Goal: Task Accomplishment & Management: Complete application form

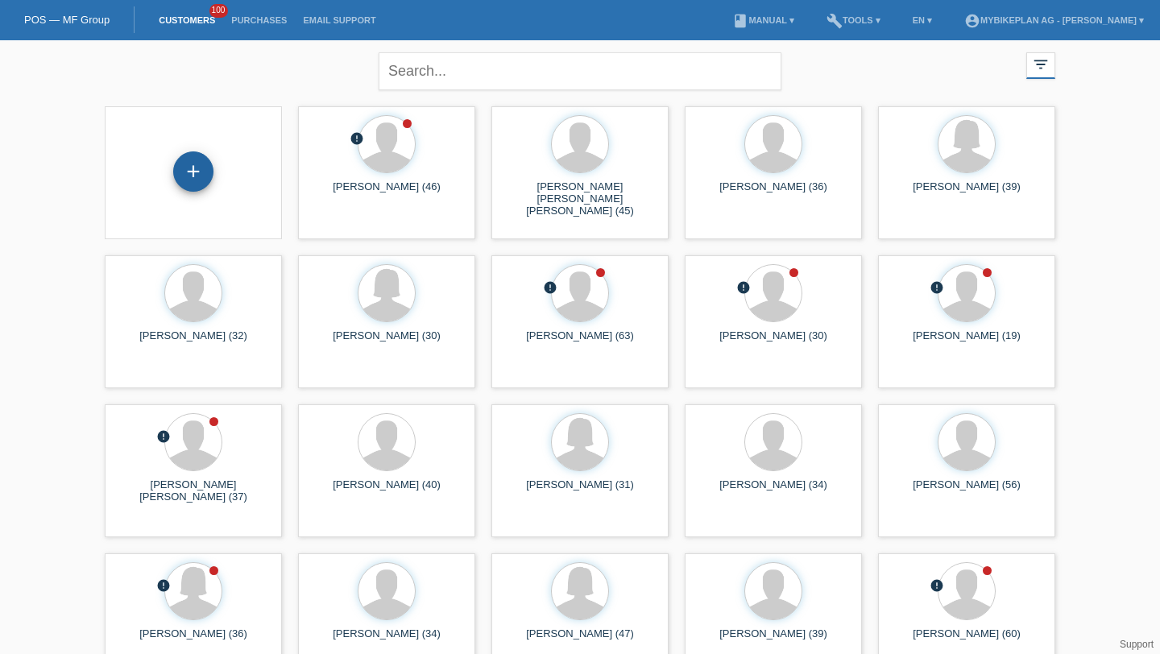
click at [196, 173] on div "+" at bounding box center [193, 171] width 40 height 40
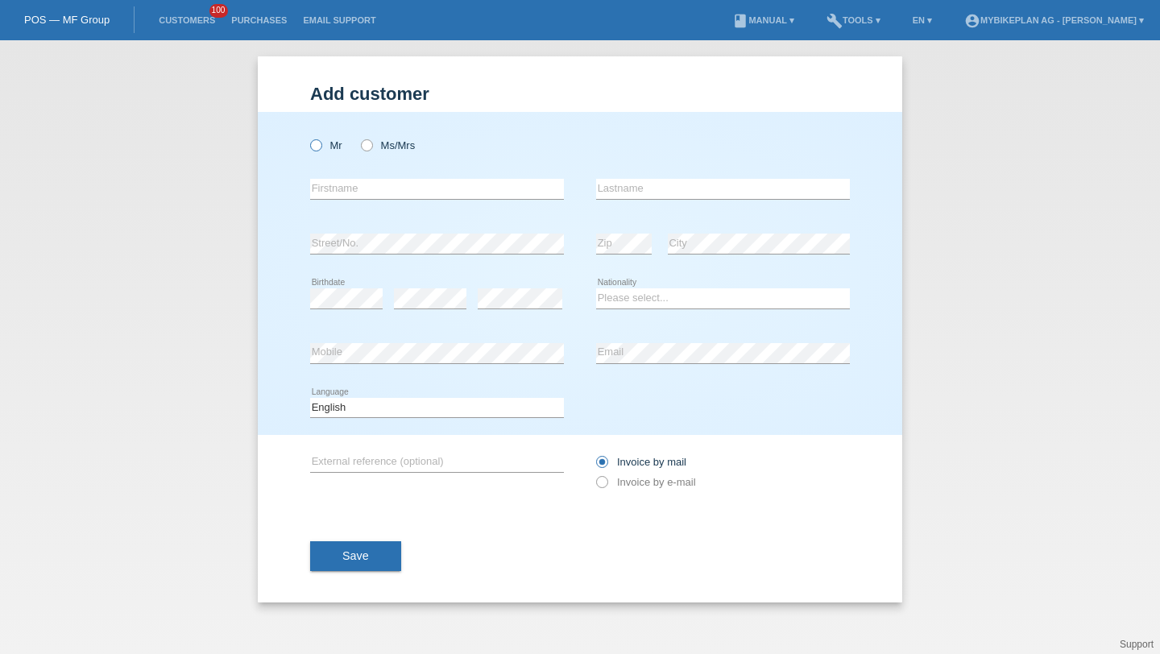
click at [327, 144] on label "Mr" at bounding box center [326, 145] width 32 height 12
click at [320, 144] on input "Mr" at bounding box center [315, 144] width 10 height 10
radio input "true"
click at [333, 198] on input "text" at bounding box center [437, 189] width 254 height 20
type input "B"
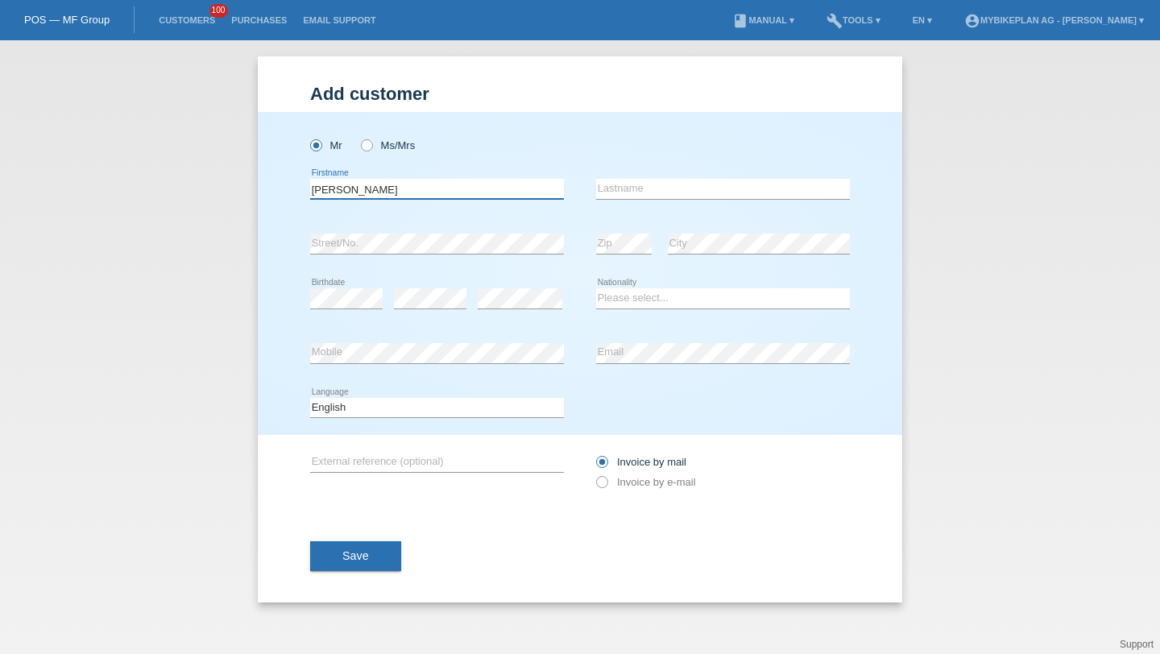
type input "Vincent"
paste input "Regamey"
type input "Regamey"
click at [639, 287] on div "Please select... Switzerland Austria Germany Liechtenstein ------------ Afghani…" at bounding box center [723, 298] width 254 height 55
click at [635, 300] on select "Please select... [GEOGRAPHIC_DATA] [GEOGRAPHIC_DATA] [GEOGRAPHIC_DATA] [GEOGRAP…" at bounding box center [723, 297] width 254 height 19
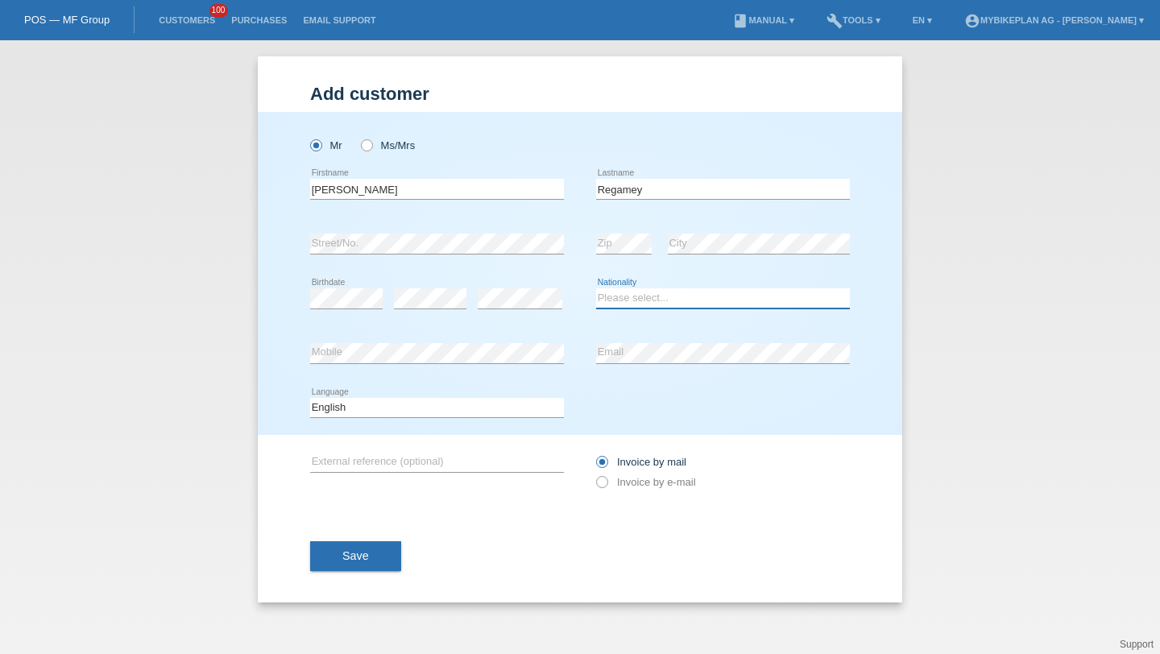
select select "CH"
click at [596, 289] on select "Please select... Switzerland Austria Germany Liechtenstein ------------ Afghani…" at bounding box center [723, 297] width 254 height 19
click at [499, 408] on select "Deutsch Français Italiano English" at bounding box center [437, 407] width 254 height 19
select select "fr"
click at [310, 398] on select "Deutsch Français Italiano English" at bounding box center [437, 407] width 254 height 19
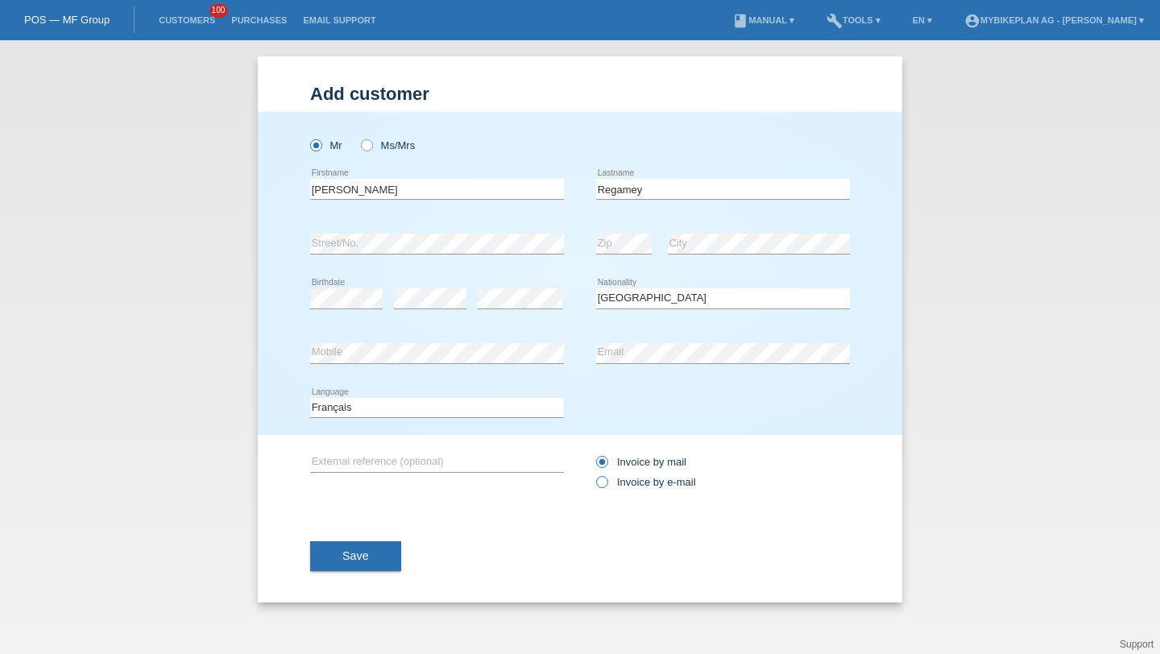
click at [627, 483] on label "Invoice by e-mail" at bounding box center [646, 482] width 100 height 12
click at [606, 483] on input "Invoice by e-mail" at bounding box center [601, 486] width 10 height 20
radio input "true"
click at [395, 556] on button "Save" at bounding box center [355, 556] width 91 height 31
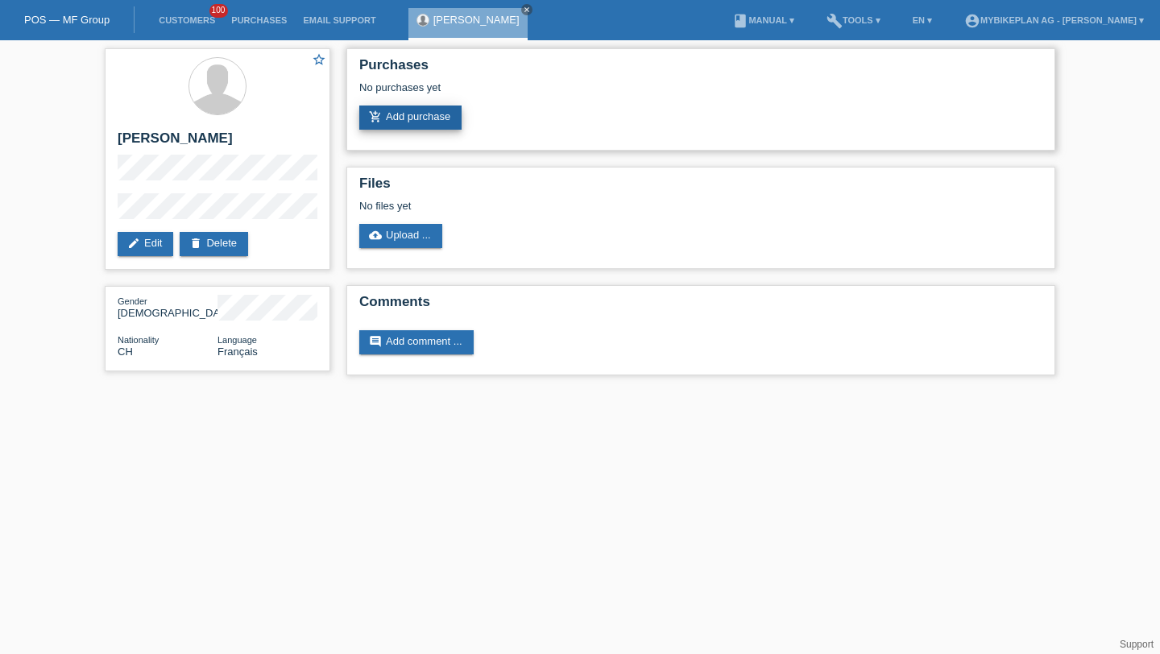
click at [423, 125] on link "add_shopping_cart Add purchase" at bounding box center [410, 117] width 102 height 24
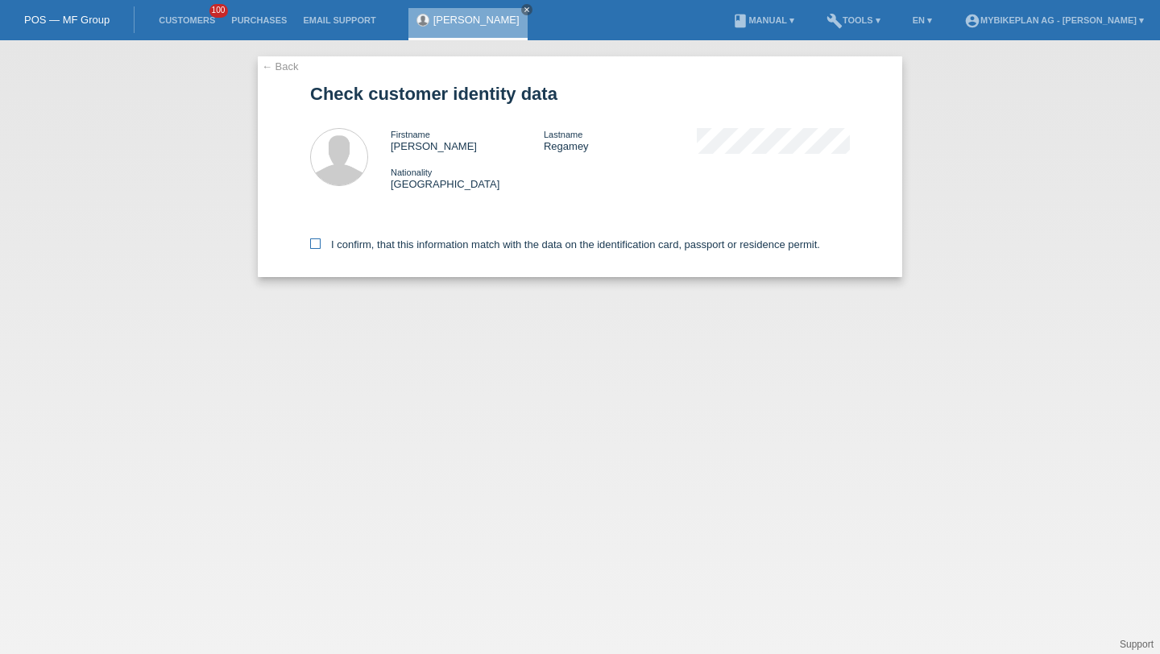
click at [471, 250] on label "I confirm, that this information match with the data on the identification card…" at bounding box center [565, 244] width 510 height 12
click at [320, 249] on input "I confirm, that this information match with the data on the identification card…" at bounding box center [315, 243] width 10 height 10
checkbox input "true"
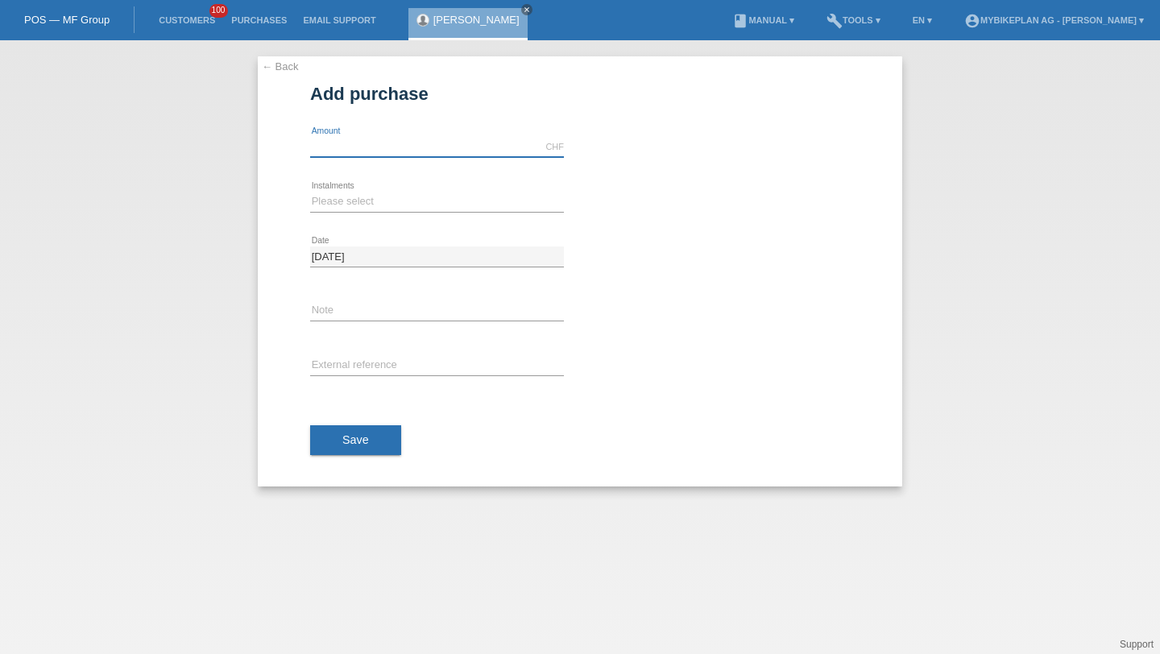
click at [388, 148] on input "text" at bounding box center [437, 147] width 254 height 20
type input "5999.00"
click at [358, 200] on select "Please select 6 instalments 12 instalments 18 instalments 24 instalments 36 ins…" at bounding box center [437, 201] width 254 height 19
select select "488"
click at [310, 192] on select "Please select 6 instalments 12 instalments 18 instalments 24 instalments 36 ins…" at bounding box center [437, 201] width 254 height 19
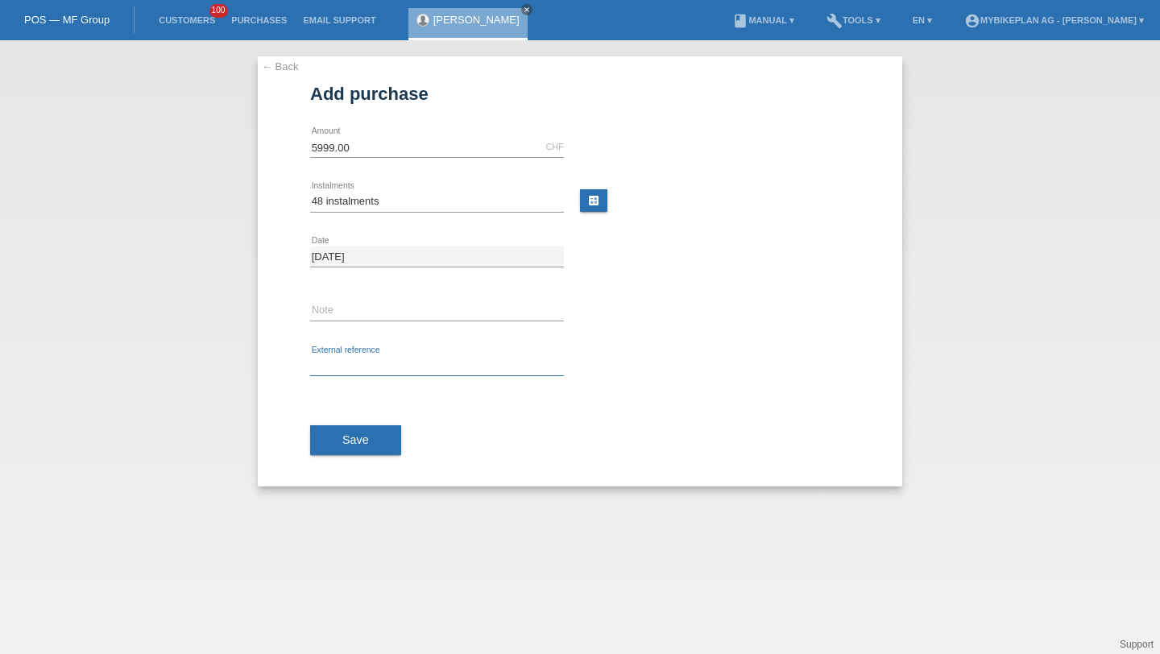
click at [373, 358] on input "text" at bounding box center [437, 366] width 254 height 20
paste input "42745924239"
type input "42745924239"
click at [372, 432] on button "Save" at bounding box center [355, 440] width 91 height 31
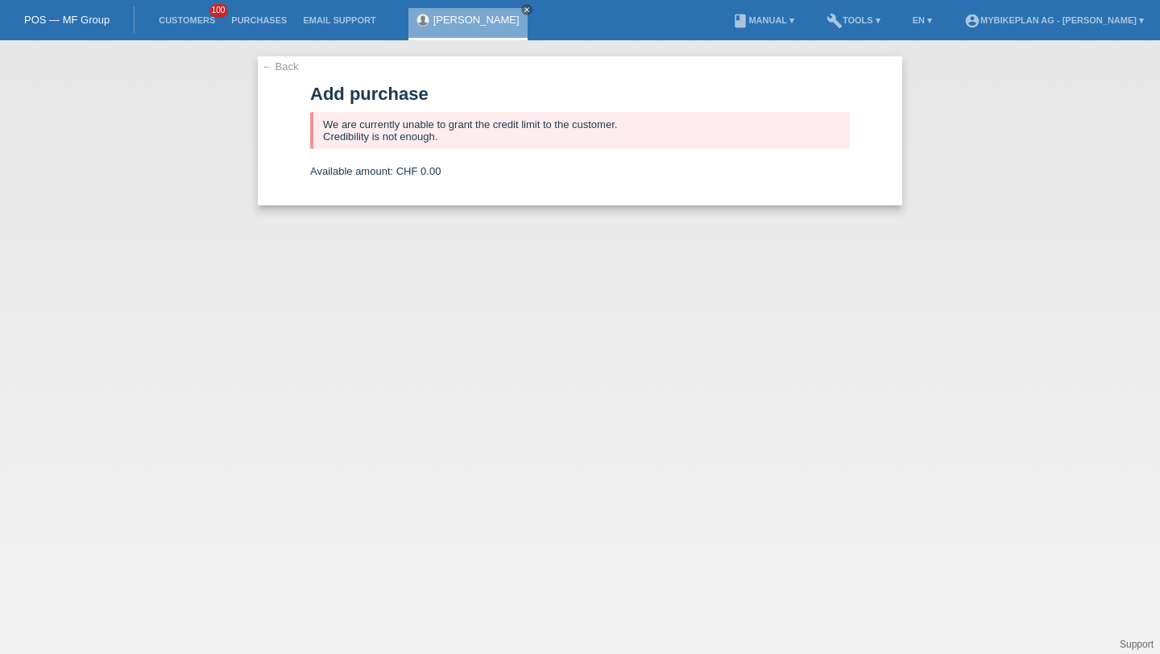
click at [212, 14] on span "100" at bounding box center [218, 11] width 19 height 14
click at [211, 19] on link "Customers" at bounding box center [187, 20] width 72 height 10
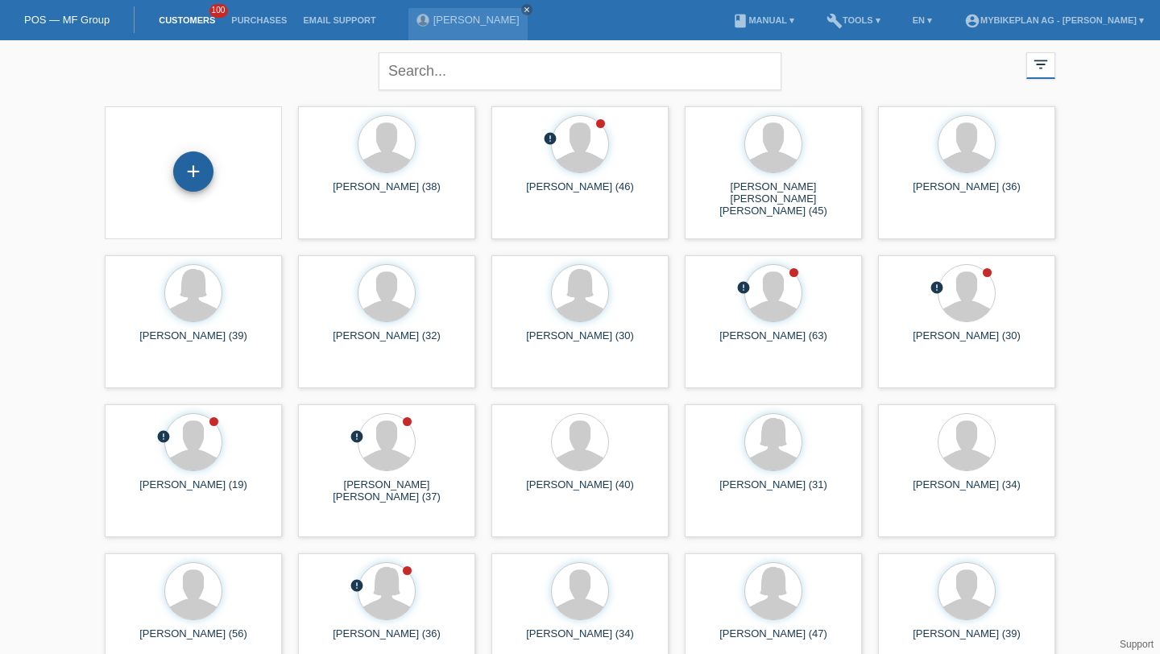
click at [193, 165] on div "+" at bounding box center [193, 171] width 40 height 40
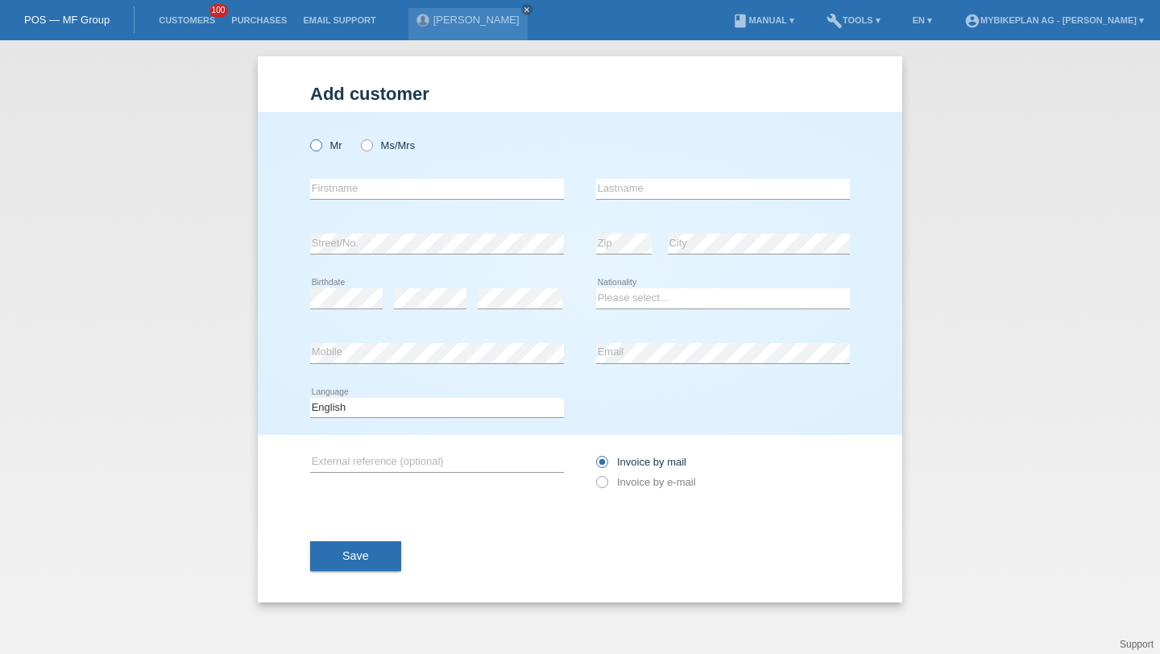
click at [308, 137] on icon at bounding box center [308, 137] width 0 height 0
click at [311, 147] on input "Mr" at bounding box center [315, 144] width 10 height 10
radio input "true"
click at [336, 183] on input "text" at bounding box center [437, 189] width 254 height 20
paste input "Özgür"
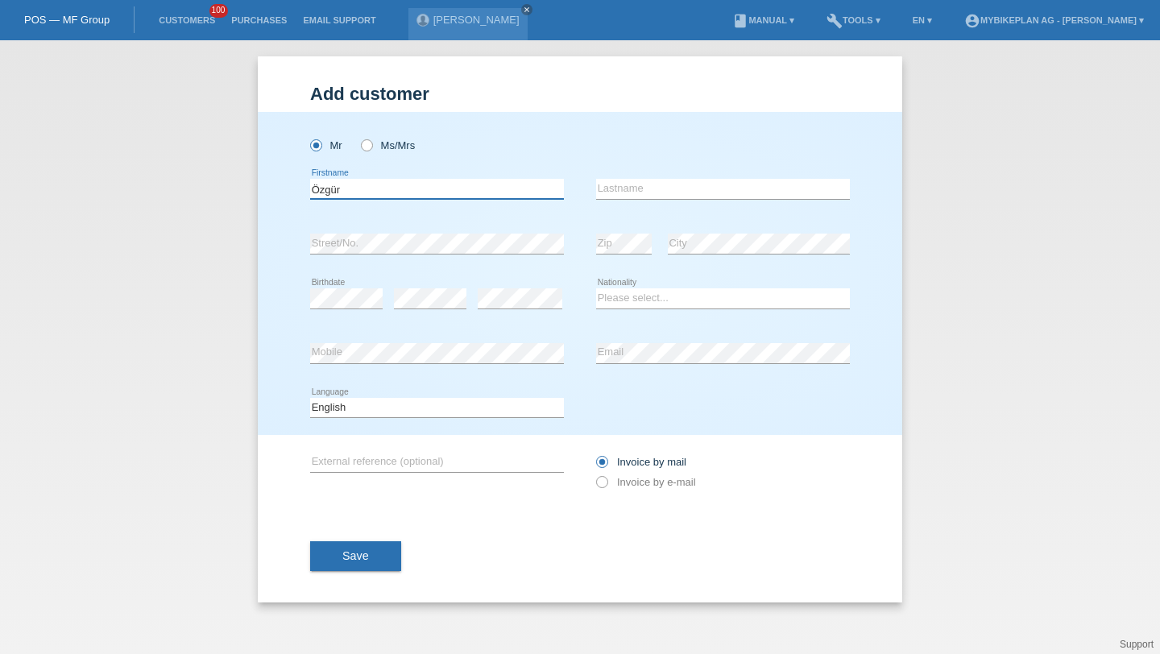
type input "Özgür"
type input "Keles"
click at [331, 308] on icon at bounding box center [346, 308] width 72 height 1
click at [615, 304] on select "Please select... Switzerland Austria Germany Liechtenstein ------------ Afghani…" at bounding box center [723, 297] width 254 height 19
select select "TR"
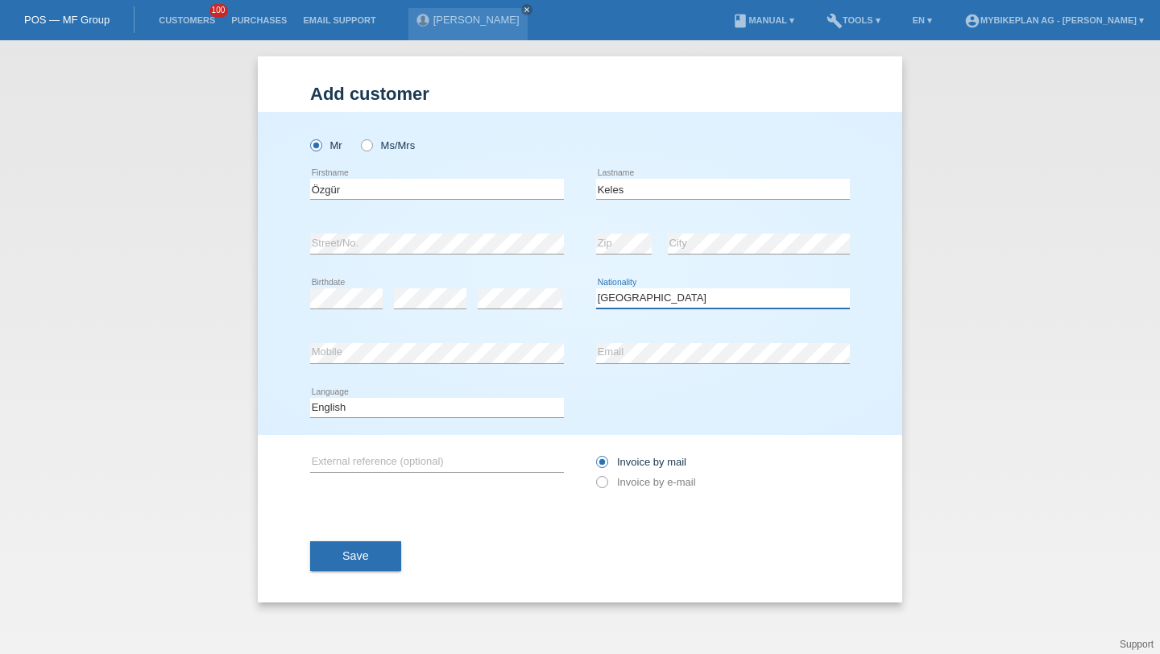
click at [596, 289] on select "Please select... Switzerland Austria Germany Liechtenstein ------------ Afghani…" at bounding box center [723, 297] width 254 height 19
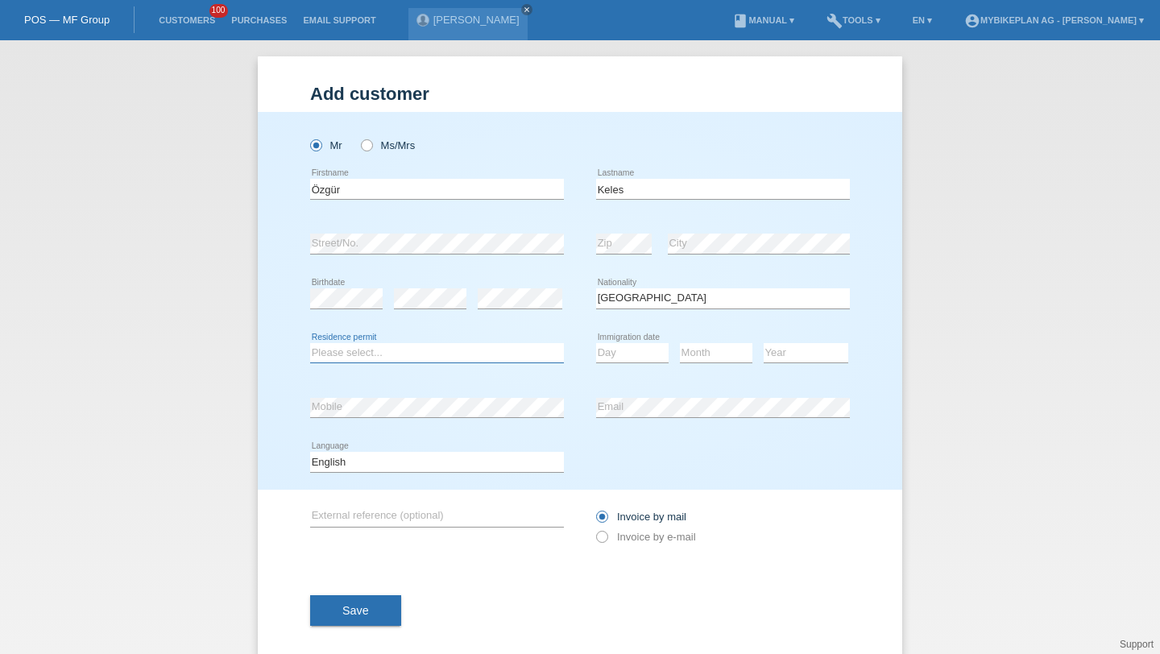
click at [495, 346] on select "Please select... C B B - Refugee status Other" at bounding box center [437, 352] width 254 height 19
select select "C"
click at [310, 343] on select "Please select... C B B - Refugee status Other" at bounding box center [437, 352] width 254 height 19
click at [613, 355] on select "Day 01 02 03 04 05 06 07 08 09 10 11" at bounding box center [632, 352] width 72 height 19
select select "30"
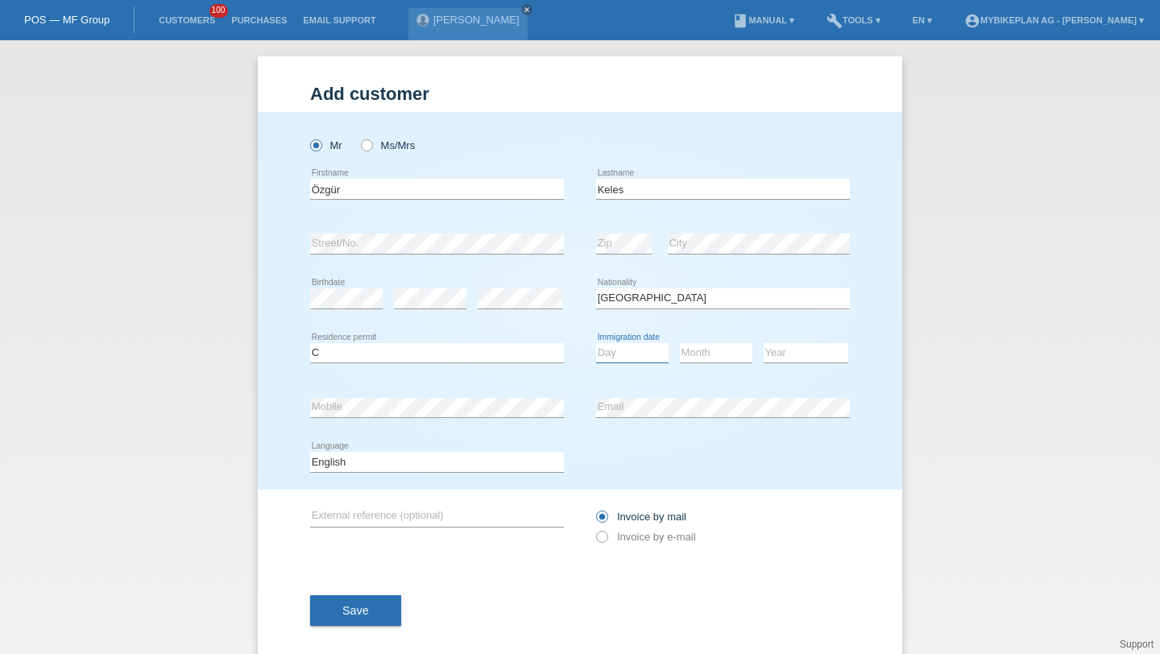
click at [596, 343] on select "Day 01 02 03 04 05 06 07 08 09 10 11" at bounding box center [632, 352] width 72 height 19
click at [713, 341] on div "Month 01 02 03 04 05 06 07 08 09 10 11 12 error" at bounding box center [716, 353] width 72 height 55
click at [713, 345] on select "Month 01 02 03 04 05 06 07 08 09 10 11" at bounding box center [716, 352] width 72 height 19
select select "06"
click at [680, 343] on select "Month 01 02 03 04 05 06 07 08 09 10 11" at bounding box center [716, 352] width 72 height 19
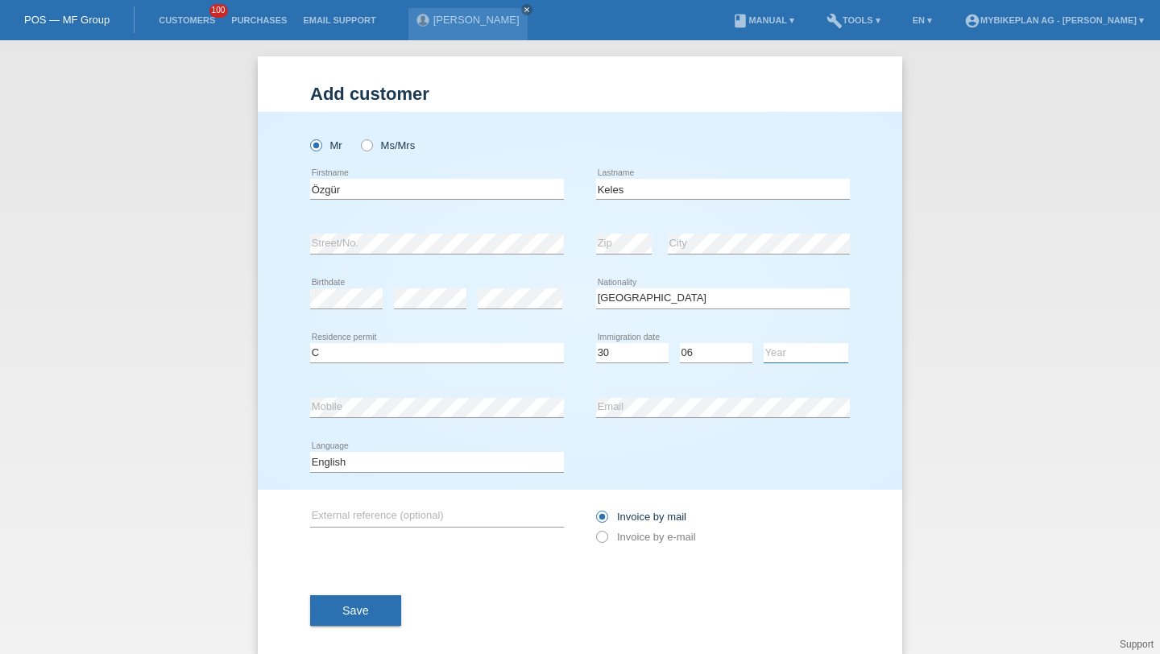
click at [807, 356] on select "Year 2025 2024 2023 2022 2021 2020 2019 2018 2017 2016 2015 2014 2013 2012 2011…" at bounding box center [805, 352] width 85 height 19
select select "1989"
click at [763, 343] on select "Year [DATE] 2024 2023 2022 2021 2020 2019 2018 2017 2016 2015 2014 2013 2012 20…" at bounding box center [805, 352] width 85 height 19
click at [501, 475] on div "Deutsch Français Italiano English error Language" at bounding box center [437, 462] width 254 height 55
click at [498, 469] on select "Deutsch Français Italiano English" at bounding box center [437, 461] width 254 height 19
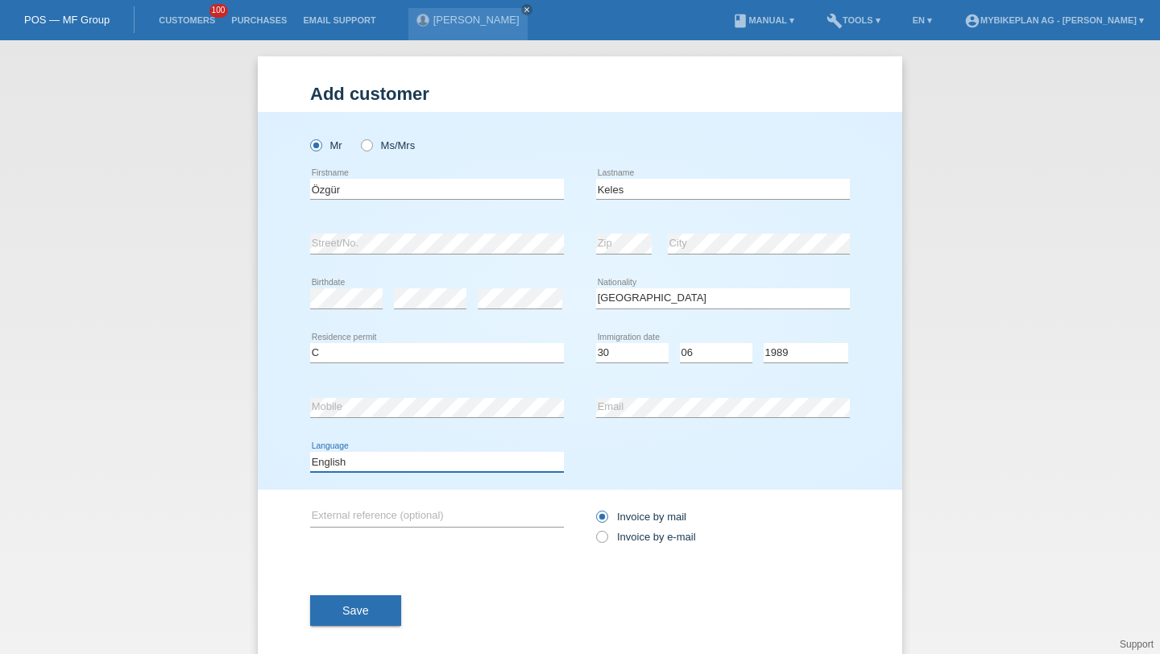
select select "de"
click at [310, 453] on select "Deutsch Français Italiano English" at bounding box center [437, 461] width 254 height 19
click at [595, 530] on div "error External reference (optional) Invoice by mail" at bounding box center [580, 527] width 540 height 74
click at [611, 549] on div "Invoice by mail Invoice by e-mail" at bounding box center [723, 527] width 254 height 74
click at [612, 535] on label "Invoice by e-mail" at bounding box center [646, 537] width 100 height 12
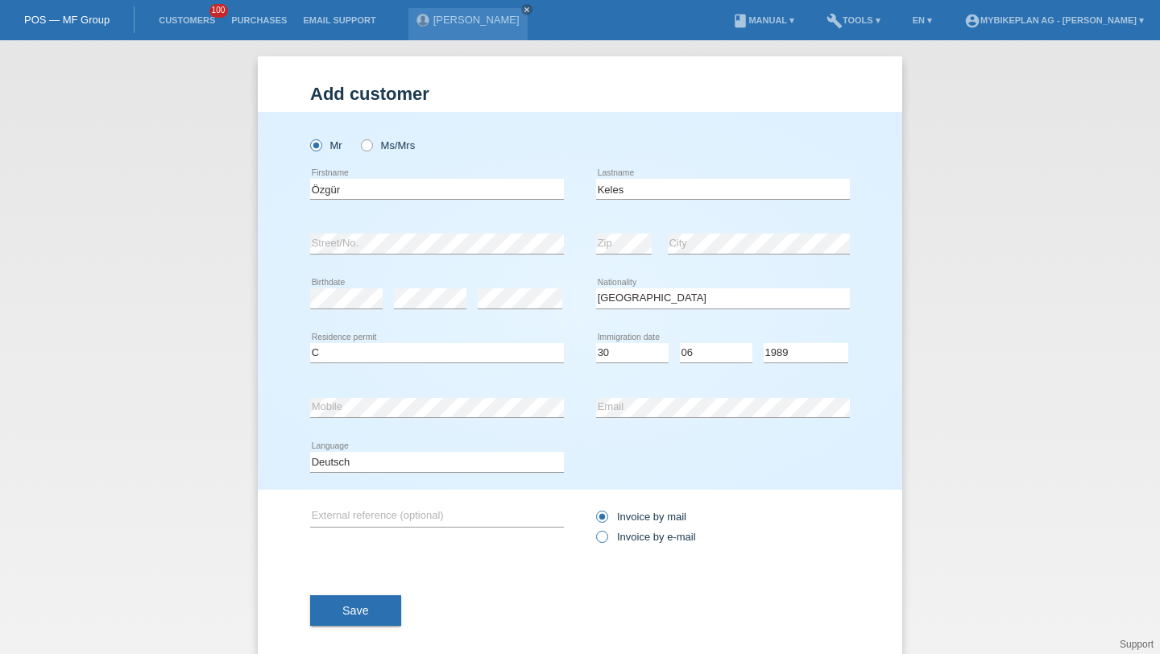
click at [606, 535] on input "Invoice by e-mail" at bounding box center [601, 541] width 10 height 20
radio input "true"
click at [399, 623] on button "Save" at bounding box center [355, 610] width 91 height 31
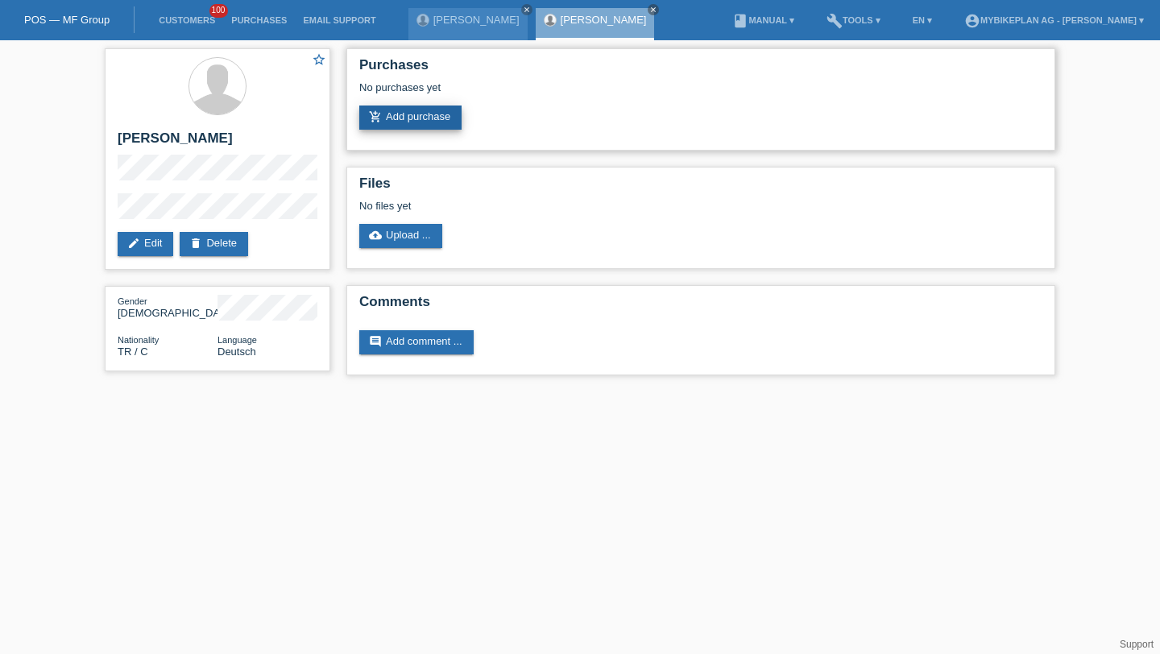
click at [461, 110] on link "add_shopping_cart Add purchase" at bounding box center [410, 117] width 102 height 24
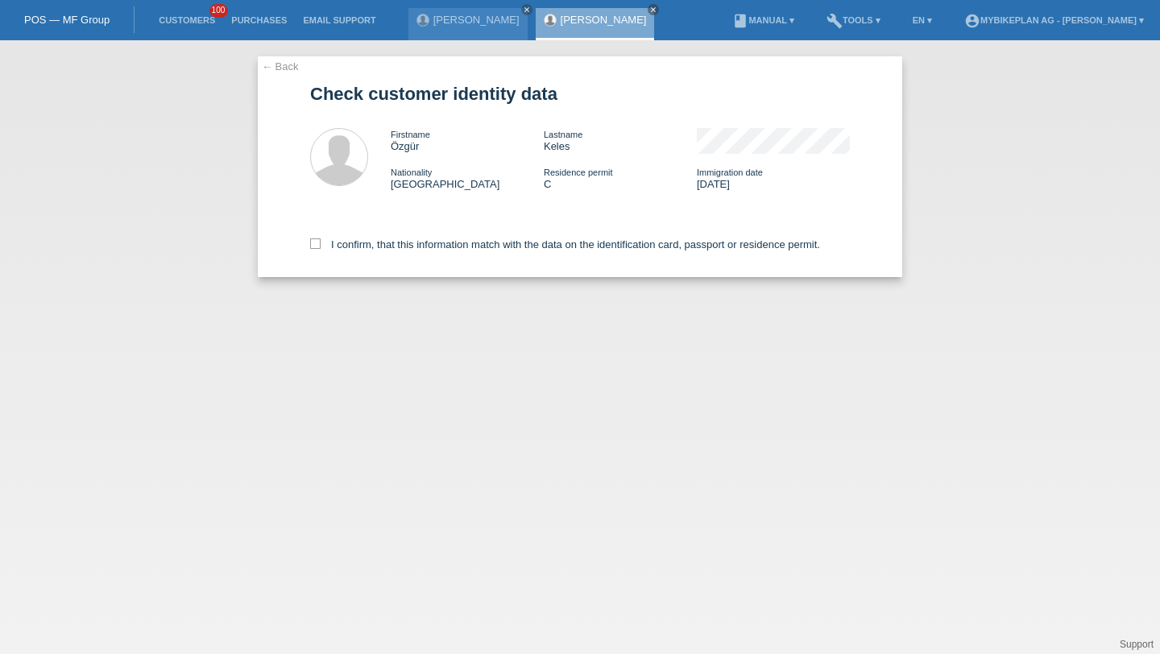
click at [428, 238] on div "I confirm, that this information match with the data on the identification card…" at bounding box center [580, 241] width 540 height 71
click at [428, 249] on label "I confirm, that this information match with the data on the identification card…" at bounding box center [565, 244] width 510 height 12
click at [320, 249] on input "I confirm, that this information match with the data on the identification card…" at bounding box center [315, 243] width 10 height 10
checkbox input "true"
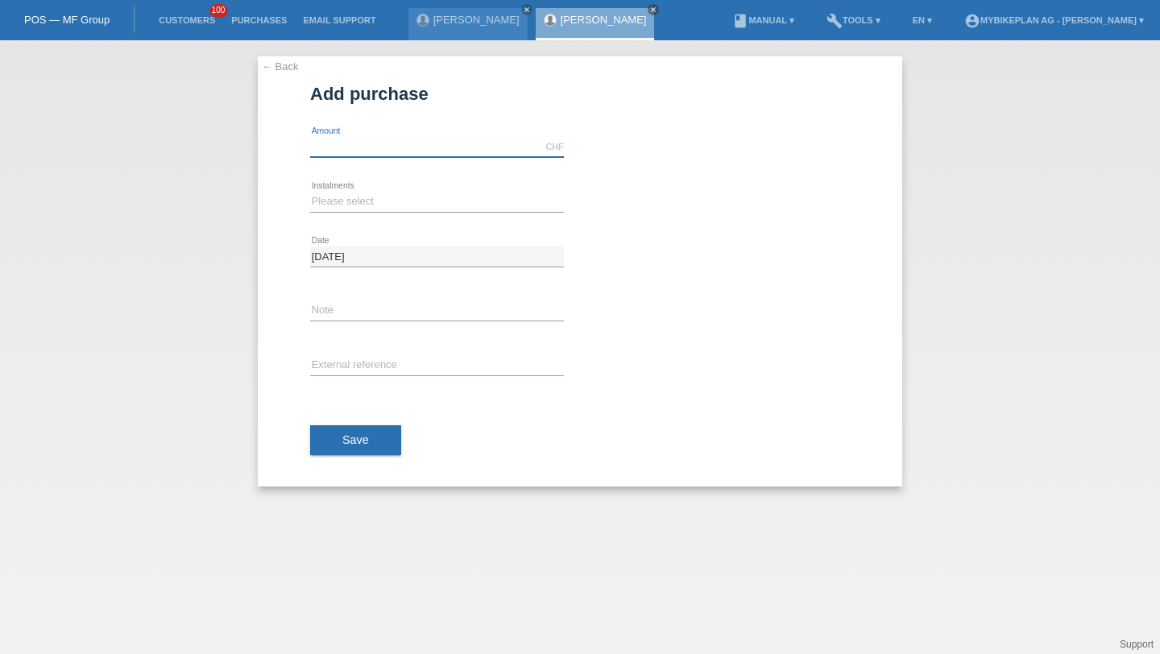
click at [378, 146] on input "text" at bounding box center [437, 147] width 254 height 20
type input "t"
type input "9"
type input "6999.00"
click at [337, 201] on select "Please select 6 instalments 12 instalments 18 instalments 24 instalments 36 ins…" at bounding box center [437, 201] width 254 height 19
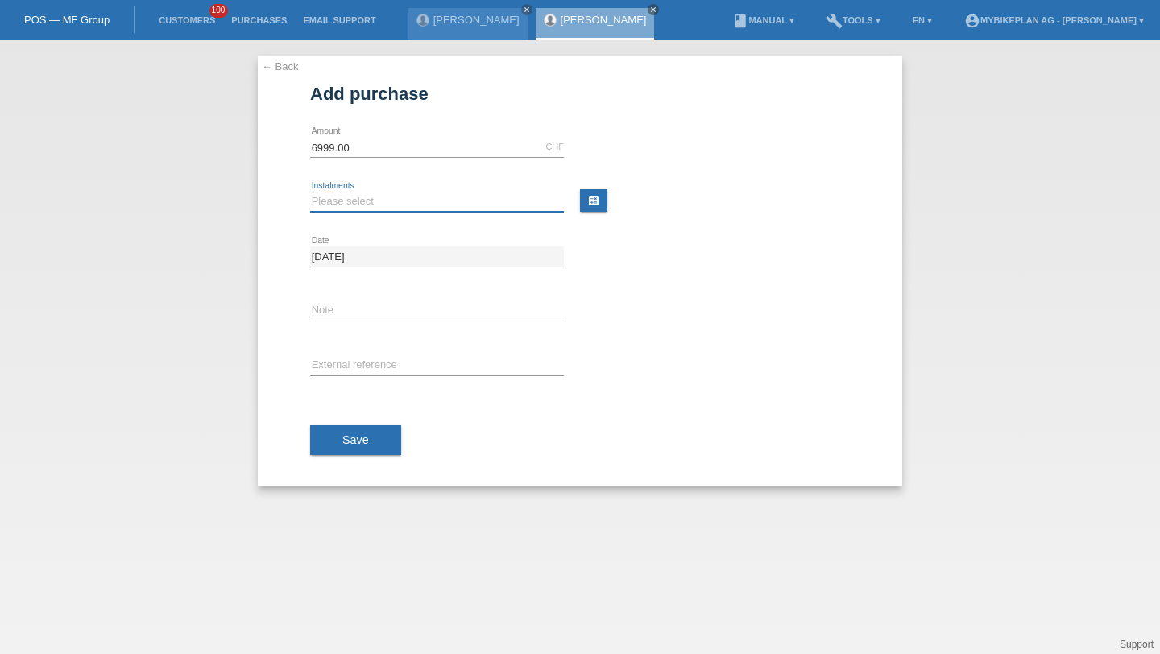
select select "488"
click at [310, 192] on select "Please select 6 instalments 12 instalments 18 instalments 24 instalments 36 ins…" at bounding box center [437, 201] width 254 height 19
click at [350, 381] on div "error External reference" at bounding box center [437, 366] width 254 height 55
click at [358, 373] on input "text" at bounding box center [437, 366] width 254 height 20
paste input "42797165224"
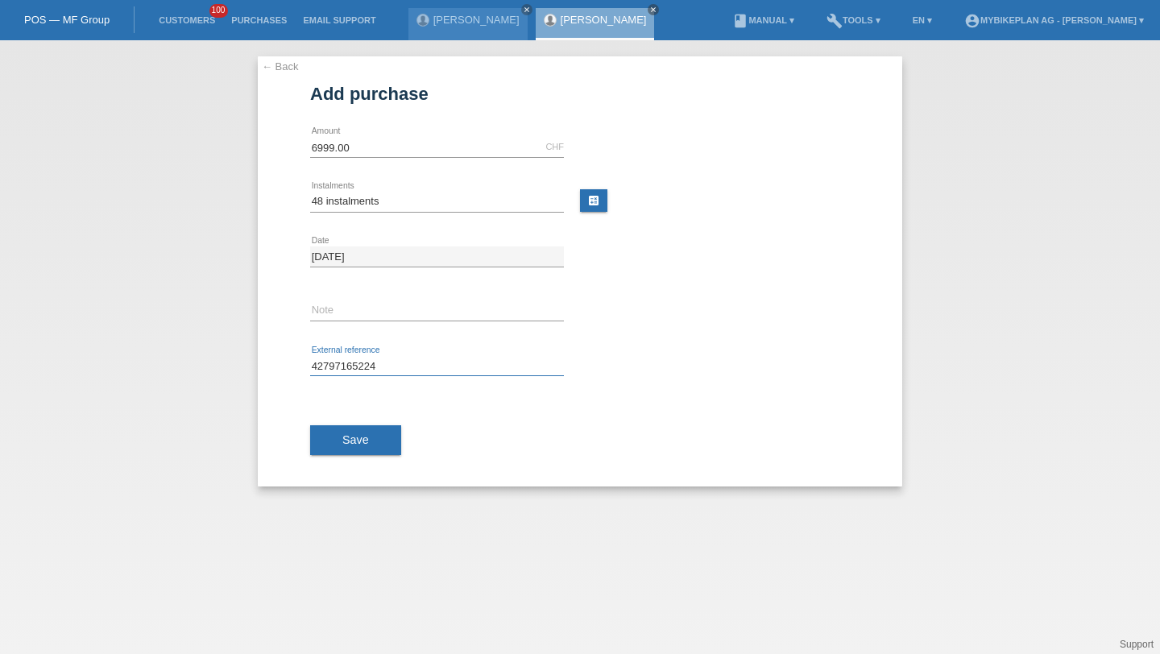
type input "42797165224"
click at [360, 421] on div "Save" at bounding box center [580, 440] width 540 height 93
click at [363, 435] on span "Save" at bounding box center [355, 439] width 27 height 13
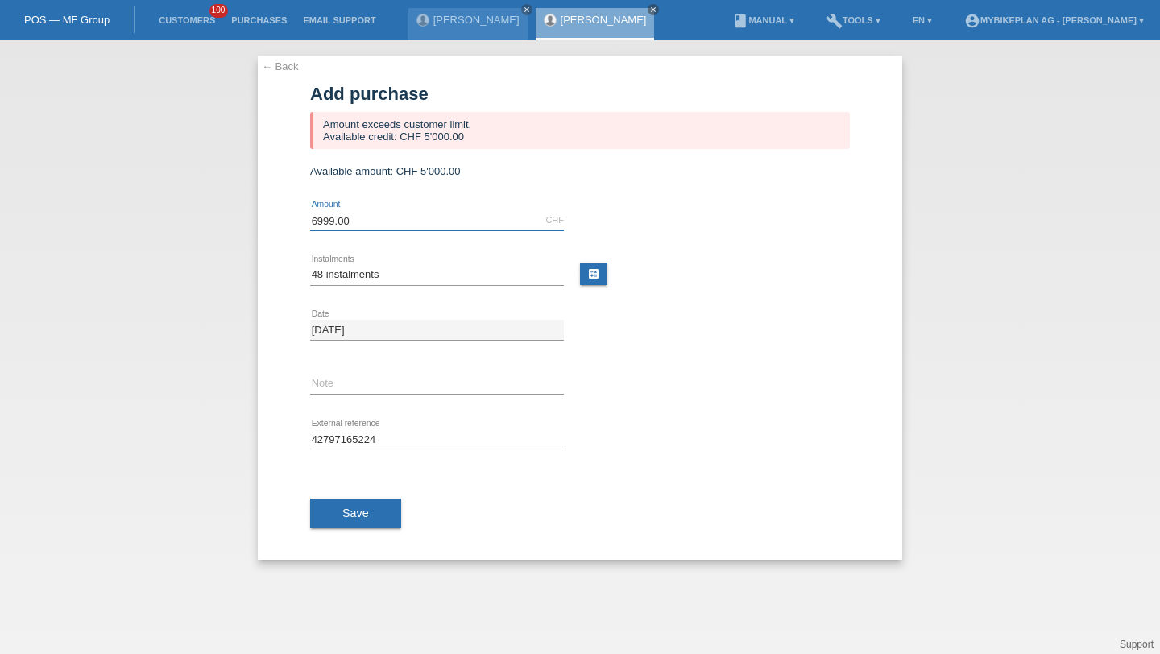
click at [400, 230] on input "6999.00" at bounding box center [437, 220] width 254 height 20
click at [400, 231] on icon at bounding box center [437, 230] width 254 height 1
click at [400, 231] on div "6999.00 CHF error Amount" at bounding box center [437, 220] width 254 height 21
click at [400, 231] on icon at bounding box center [437, 230] width 254 height 1
click at [400, 231] on div "6999.00 CHF error Amount" at bounding box center [437, 220] width 254 height 21
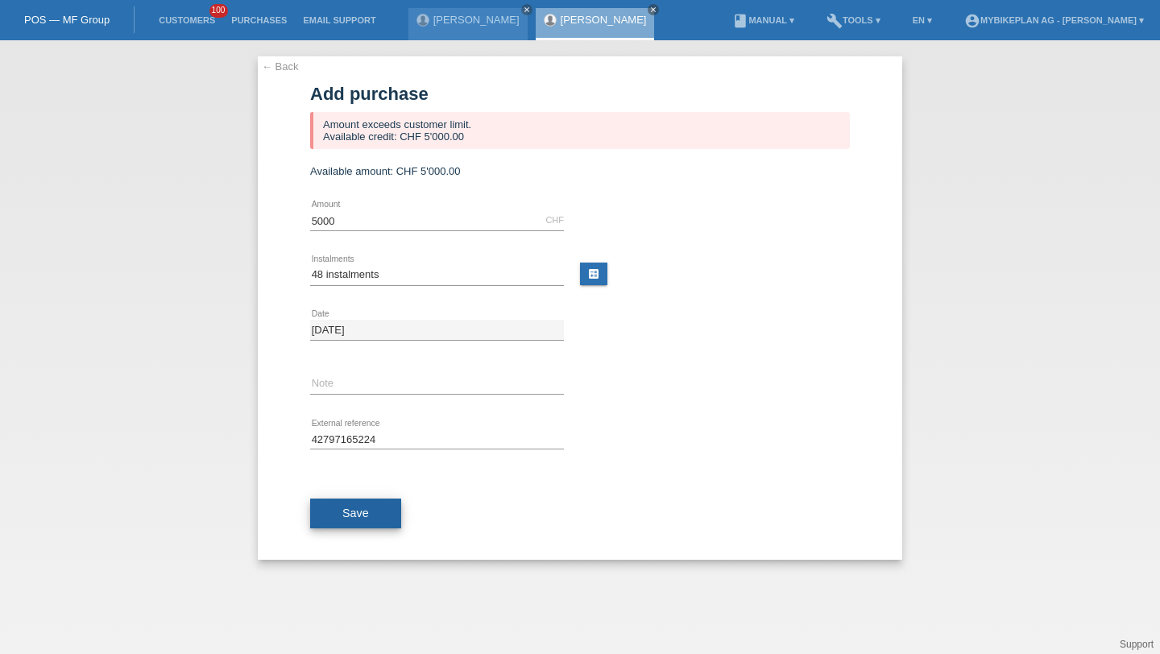
type input "5000.00"
click at [357, 505] on button "Save" at bounding box center [355, 513] width 91 height 31
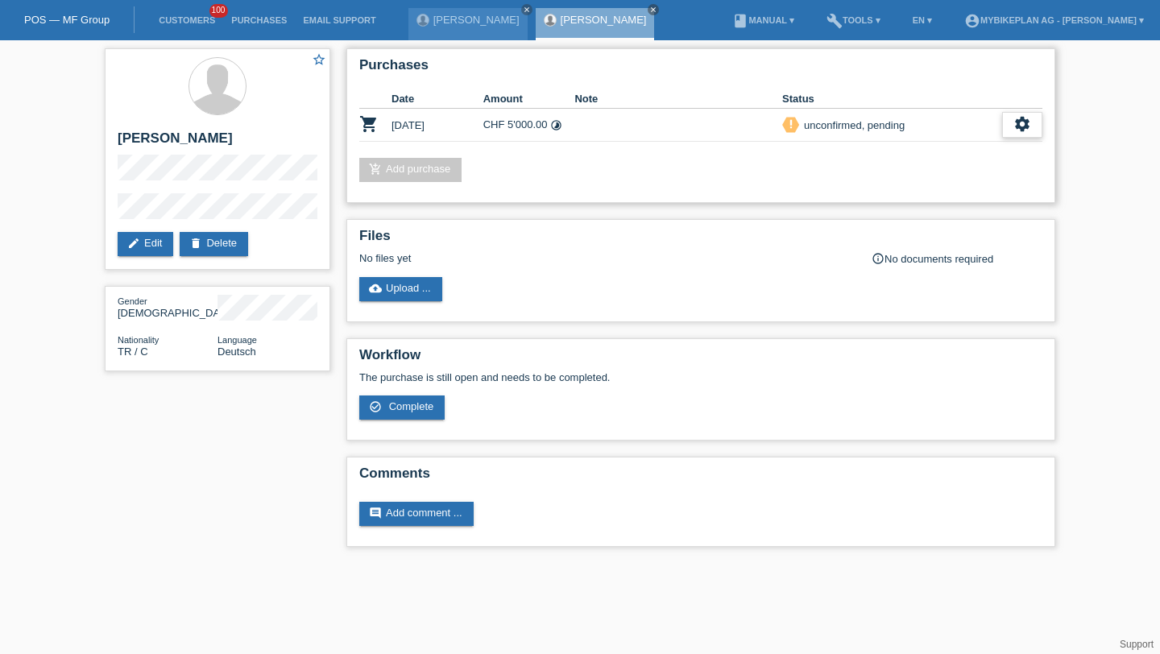
click at [1001, 130] on tr "shopping_cart 24.08.2025 CHF 5'000.00 timelapse priority_high settings" at bounding box center [700, 125] width 683 height 33
click at [1014, 130] on icon "settings" at bounding box center [1022, 124] width 18 height 18
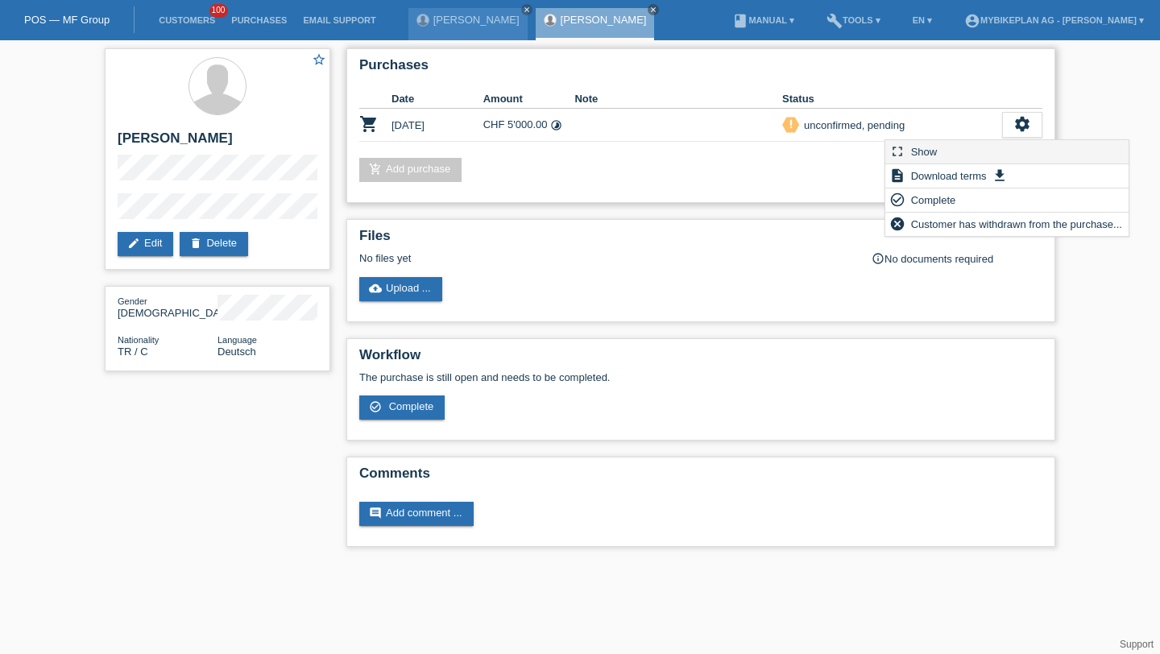
click at [1001, 151] on div "fullscreen Show" at bounding box center [1006, 152] width 243 height 24
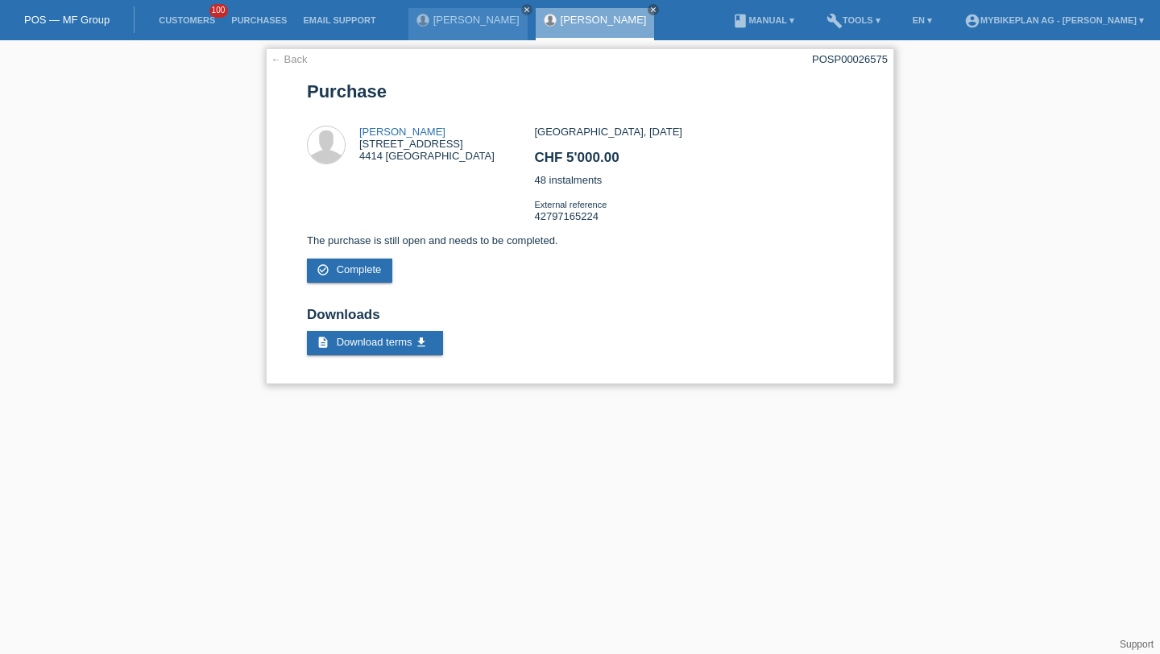
click at [825, 60] on div "POSP00026575" at bounding box center [850, 59] width 76 height 12
copy div "POSP00026575"
click at [183, 15] on link "Customers" at bounding box center [187, 20] width 72 height 10
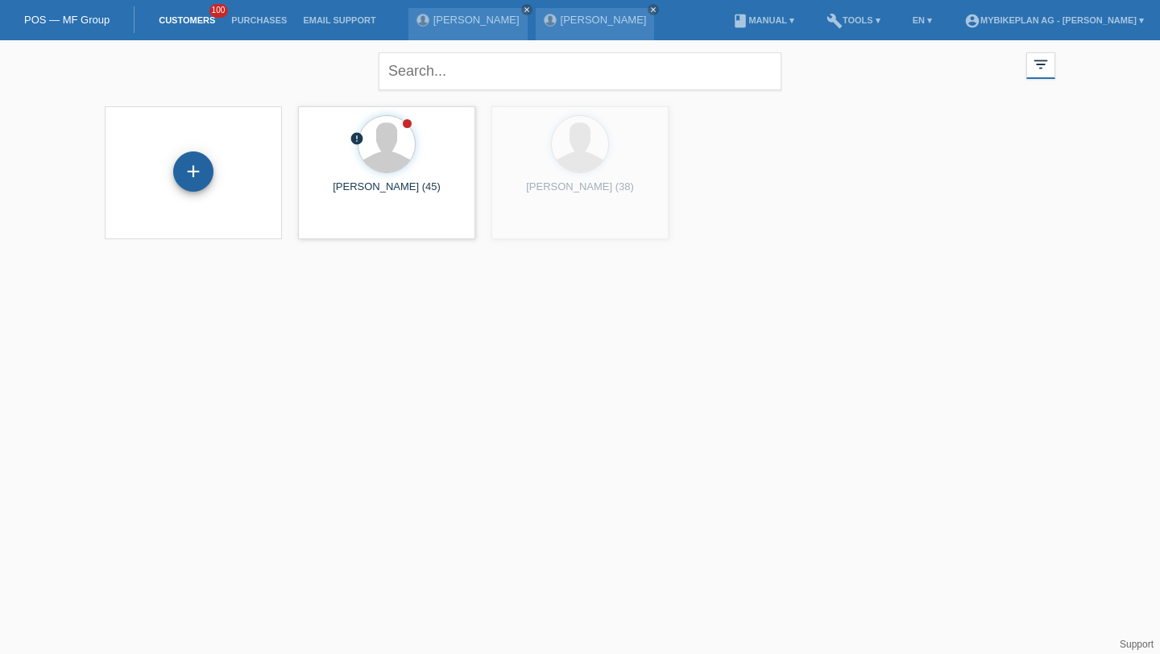
click at [180, 179] on div "+" at bounding box center [193, 171] width 39 height 27
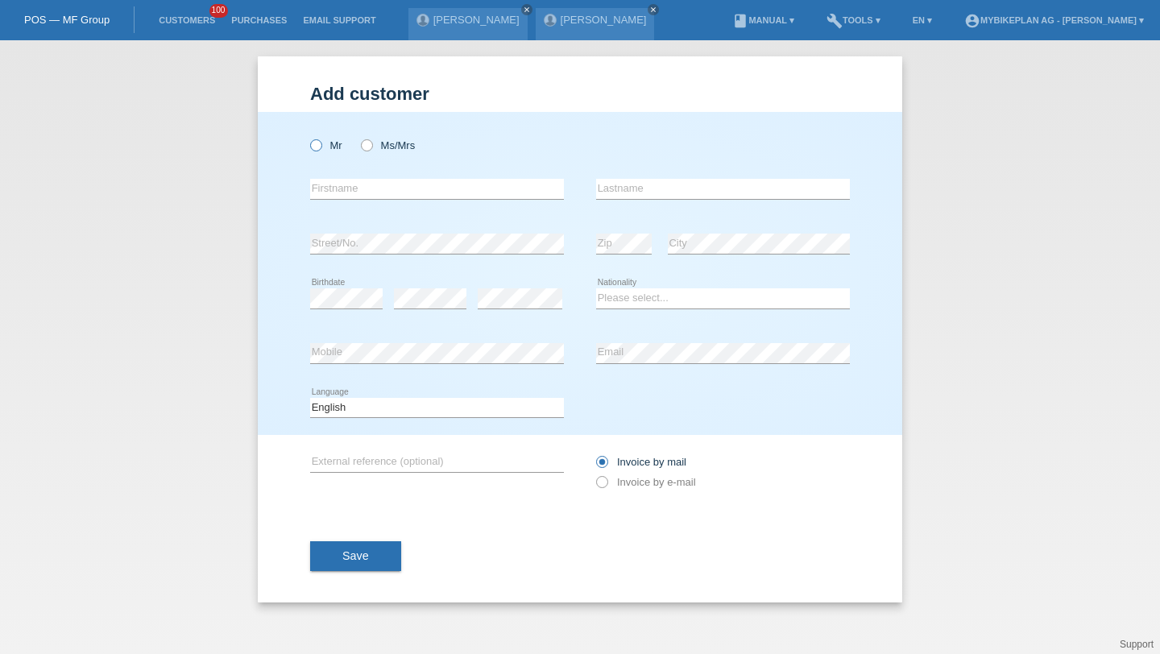
click at [325, 151] on label "Mr" at bounding box center [326, 145] width 32 height 12
click at [320, 150] on input "Mr" at bounding box center [315, 144] width 10 height 10
radio input "true"
click at [332, 185] on input "text" at bounding box center [437, 189] width 254 height 20
type input "[PERSON_NAME]"
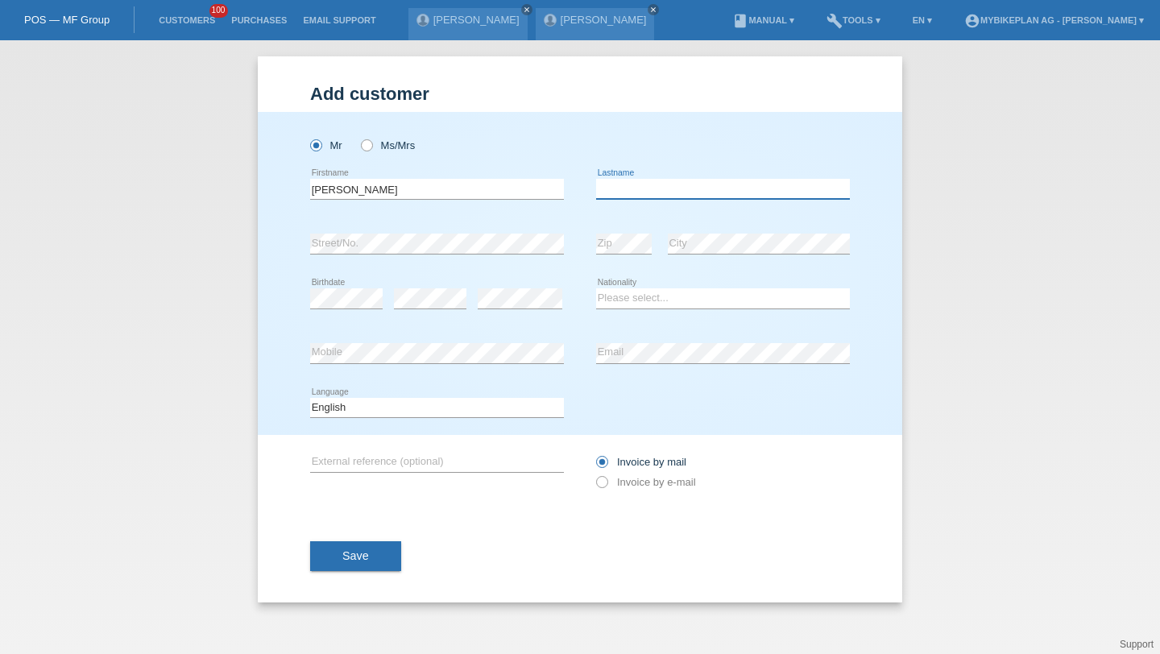
paste input "[PERSON_NAME]"
type input "[PERSON_NAME]"
click at [420, 310] on div "error" at bounding box center [430, 298] width 72 height 55
click at [610, 292] on select "Please select... Switzerland Austria Germany Liechtenstein ------------ Afghani…" at bounding box center [723, 297] width 254 height 19
select select "SK"
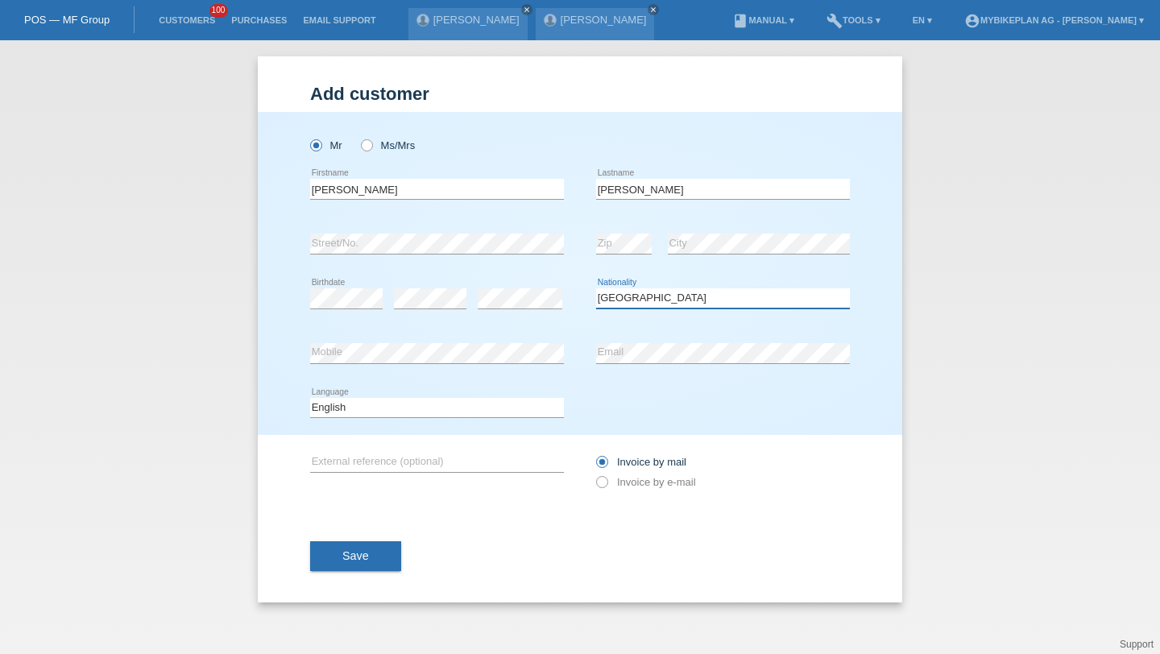
click at [596, 289] on select "Please select... Switzerland Austria Germany Liechtenstein ------------ Afghani…" at bounding box center [723, 297] width 254 height 19
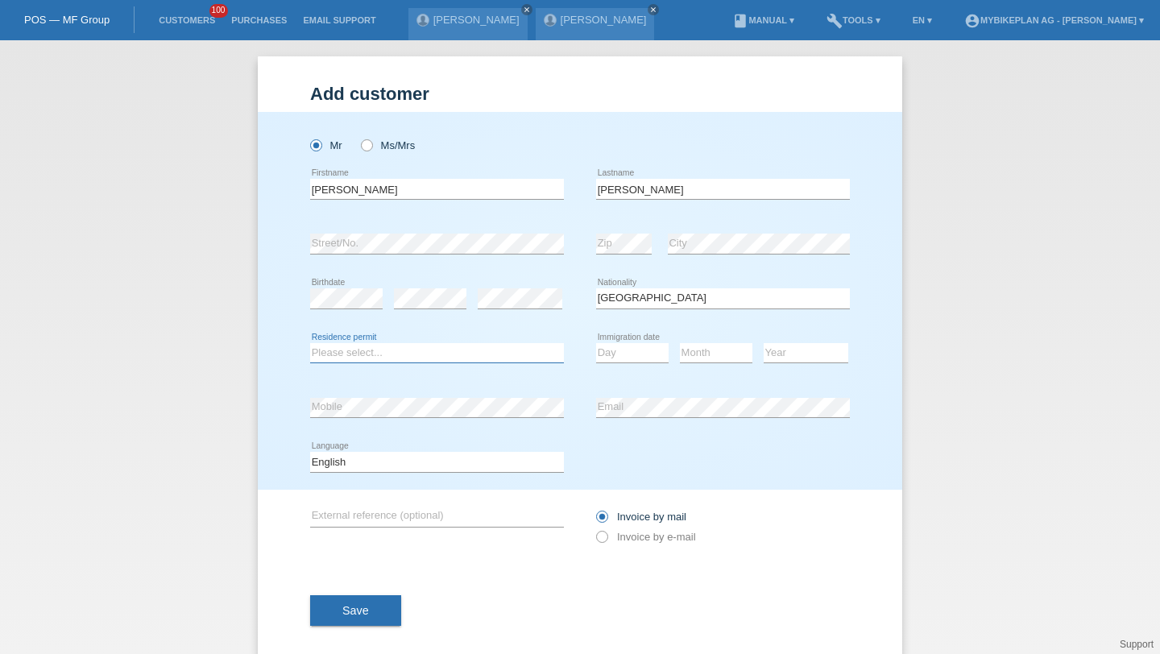
click at [449, 358] on select "Please select... C B B - Refugee status Other" at bounding box center [437, 352] width 254 height 19
select select "B"
click at [310, 343] on select "Please select... C B B - Refugee status Other" at bounding box center [437, 352] width 254 height 19
click at [629, 344] on select "Day 01 02 03 04 05 06 07 08 09 10 11" at bounding box center [632, 352] width 72 height 19
select select "20"
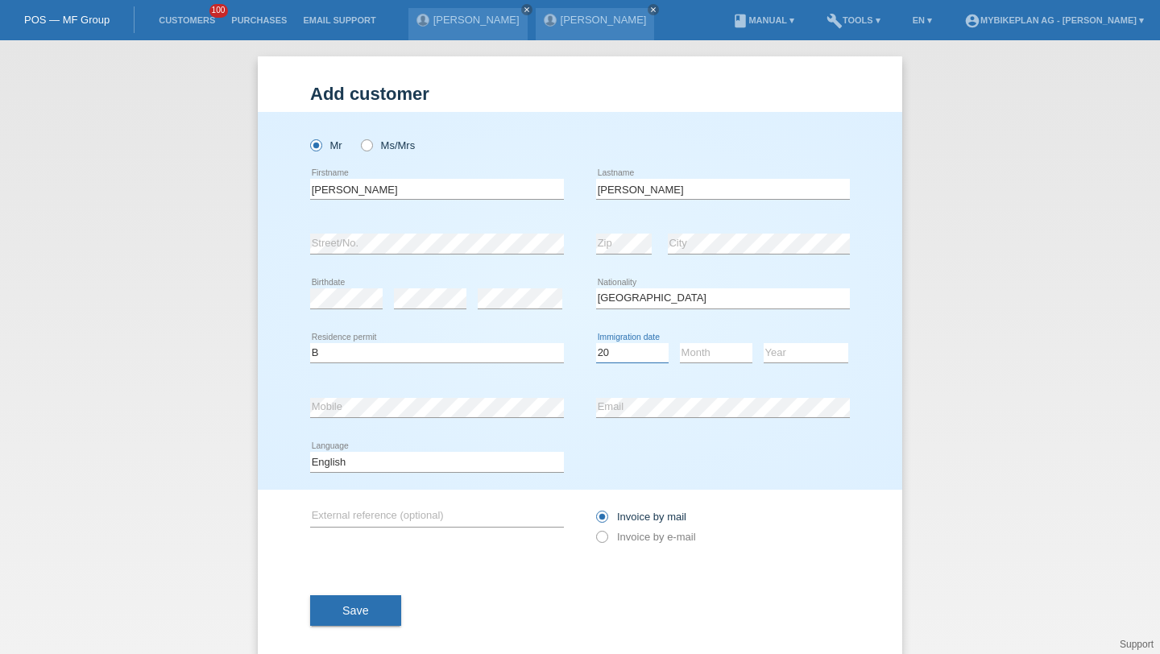
click at [596, 343] on select "Day 01 02 03 04 05 06 07 08 09 10 11" at bounding box center [632, 352] width 72 height 19
click at [706, 355] on select "Month 01 02 03 04 05 06 07 08 09 10 11" at bounding box center [716, 352] width 72 height 19
select select "10"
click at [680, 343] on select "Month 01 02 03 04 05 06 07 08 09 10 11" at bounding box center [716, 352] width 72 height 19
click at [792, 342] on div "Year 2025 2024 2023 2022 2021 2020 2019 2018 2017" at bounding box center [805, 353] width 85 height 55
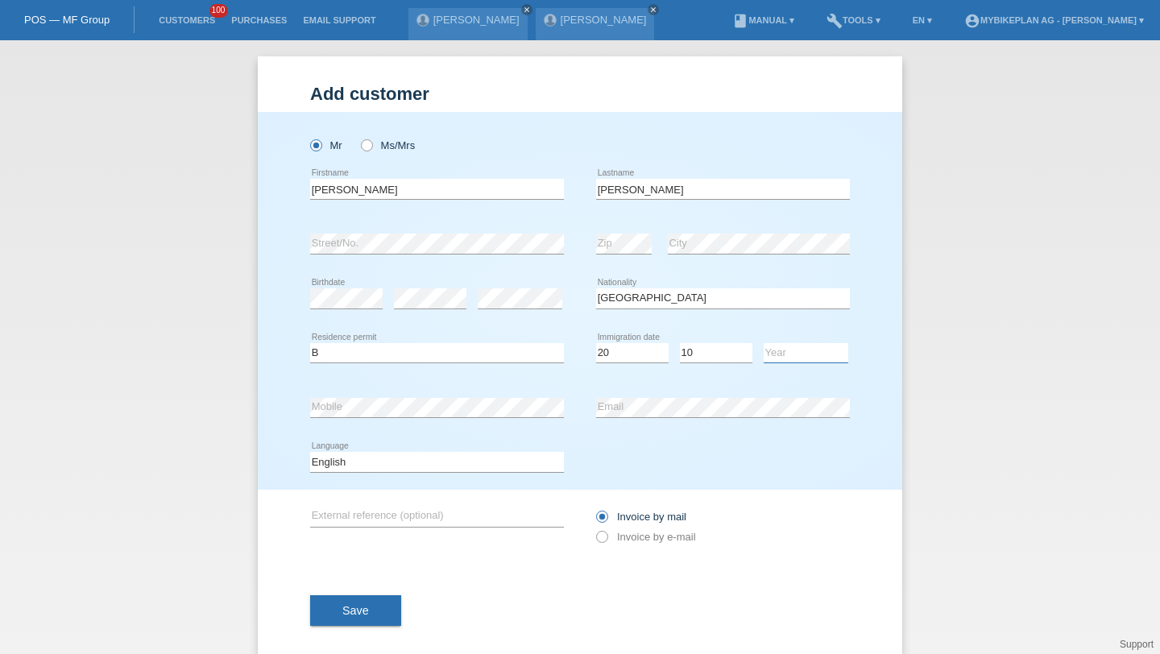
click at [792, 362] on select "Year 2025 2024 2023 2022 2021 2020 2019 2018 2017 2016 2015 2014 2013 2012 2011…" at bounding box center [805, 352] width 85 height 19
select select "2019"
click at [763, 343] on select "Year 2025 2024 2023 2022 2021 2020 2019 2018 2017 2016 2015 2014 2013 2012 2011…" at bounding box center [805, 352] width 85 height 19
click at [417, 394] on div "error Mobile" at bounding box center [437, 407] width 254 height 55
click at [606, 420] on div "error Email" at bounding box center [723, 407] width 254 height 55
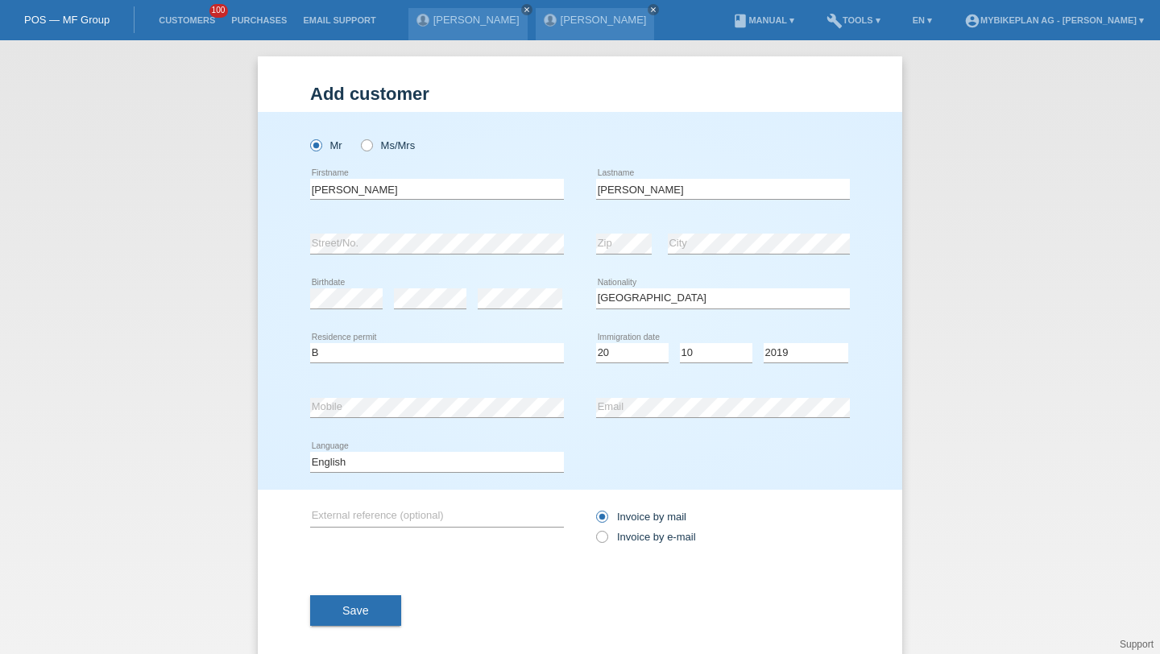
click at [494, 473] on div "Deutsch Français Italiano English error Language" at bounding box center [437, 462] width 254 height 55
click at [469, 465] on select "Deutsch Français Italiano English" at bounding box center [437, 461] width 254 height 19
select select "de"
click at [310, 453] on select "Deutsch Français Italiano English" at bounding box center [437, 461] width 254 height 19
click at [635, 537] on label "Invoice by e-mail" at bounding box center [646, 537] width 100 height 12
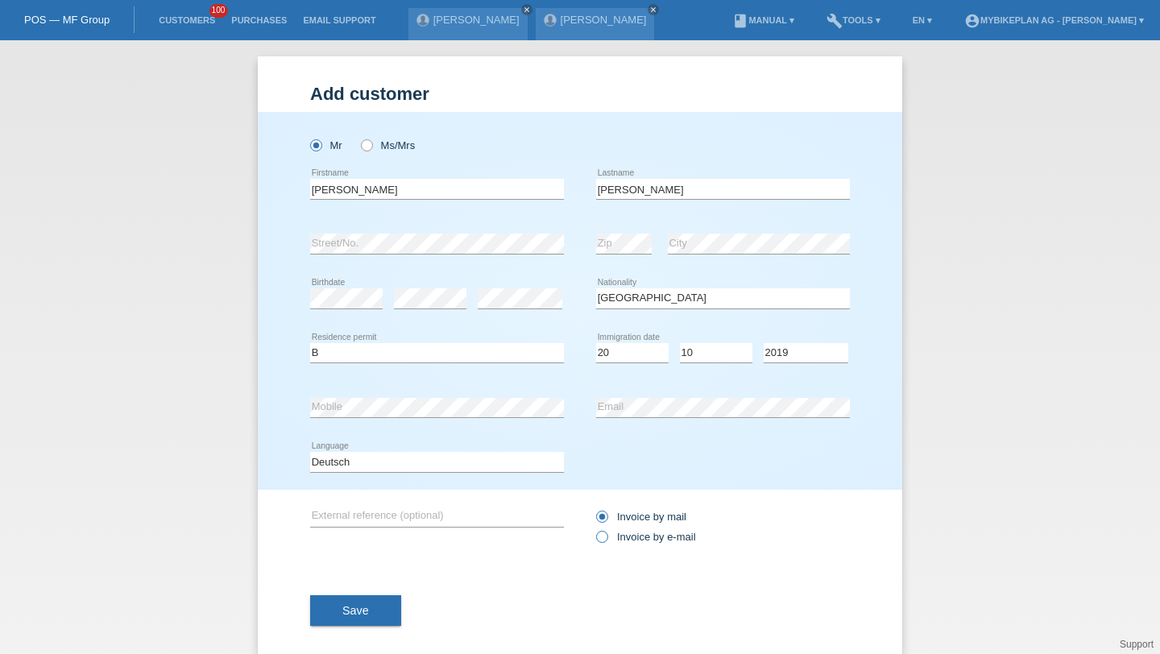
click at [606, 537] on input "Invoice by e-mail" at bounding box center [601, 541] width 10 height 20
radio input "true"
click at [322, 639] on div "Save" at bounding box center [580, 610] width 540 height 93
click at [357, 612] on span "Save" at bounding box center [355, 610] width 27 height 13
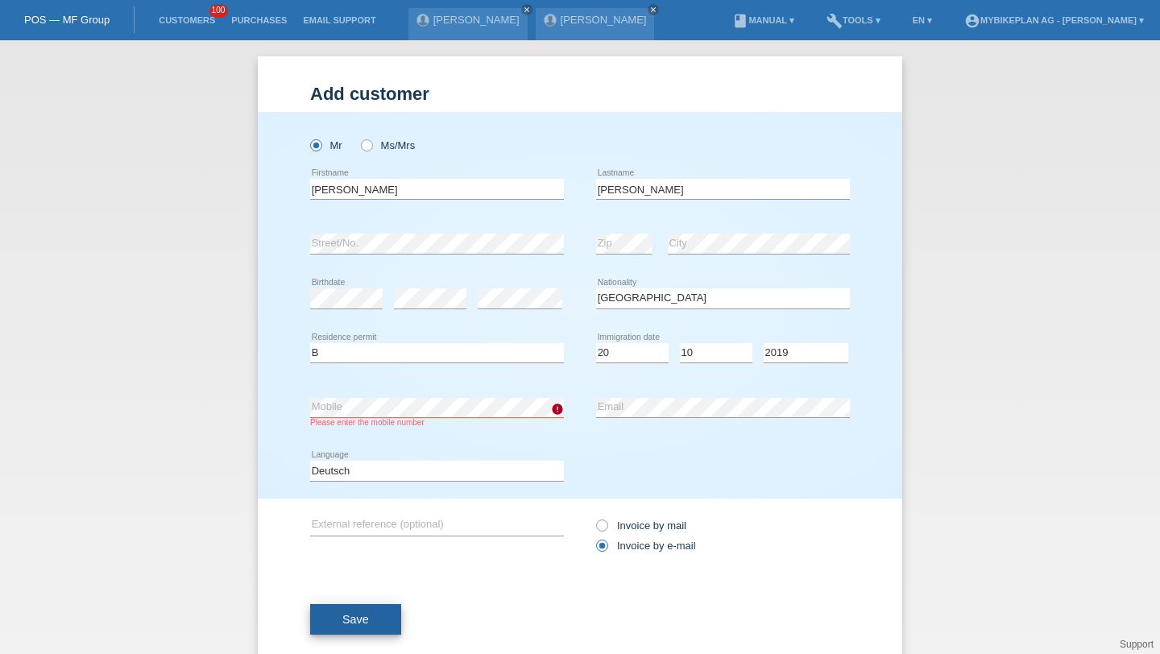
click at [364, 608] on button "Save" at bounding box center [355, 619] width 91 height 31
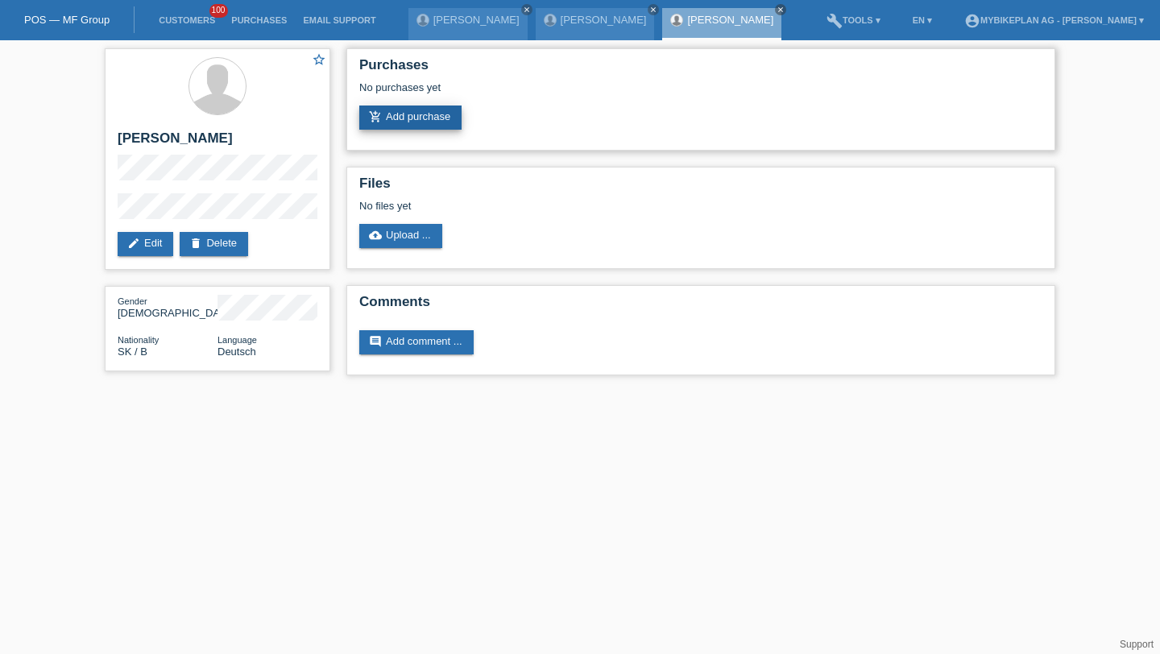
click at [391, 117] on link "add_shopping_cart Add purchase" at bounding box center [410, 117] width 102 height 24
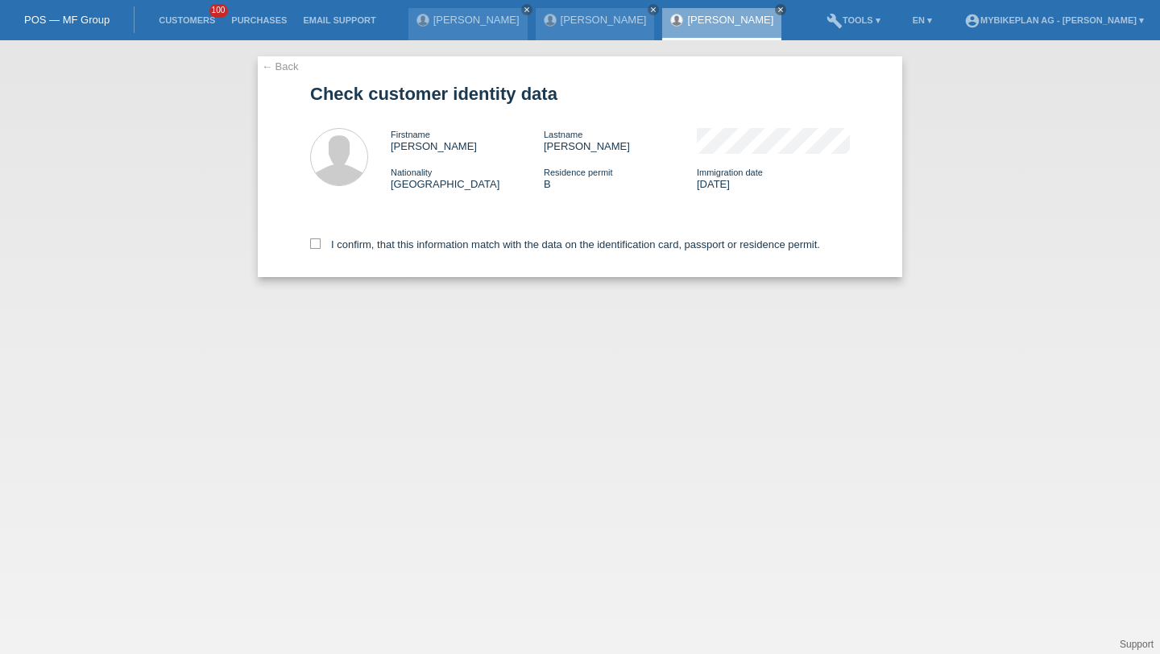
click at [348, 238] on div "I confirm, that this information match with the data on the identification card…" at bounding box center [580, 241] width 540 height 71
click at [349, 246] on label "I confirm, that this information match with the data on the identification card…" at bounding box center [565, 244] width 510 height 12
click at [320, 246] on input "I confirm, that this information match with the data on the identification card…" at bounding box center [315, 243] width 10 height 10
checkbox input "true"
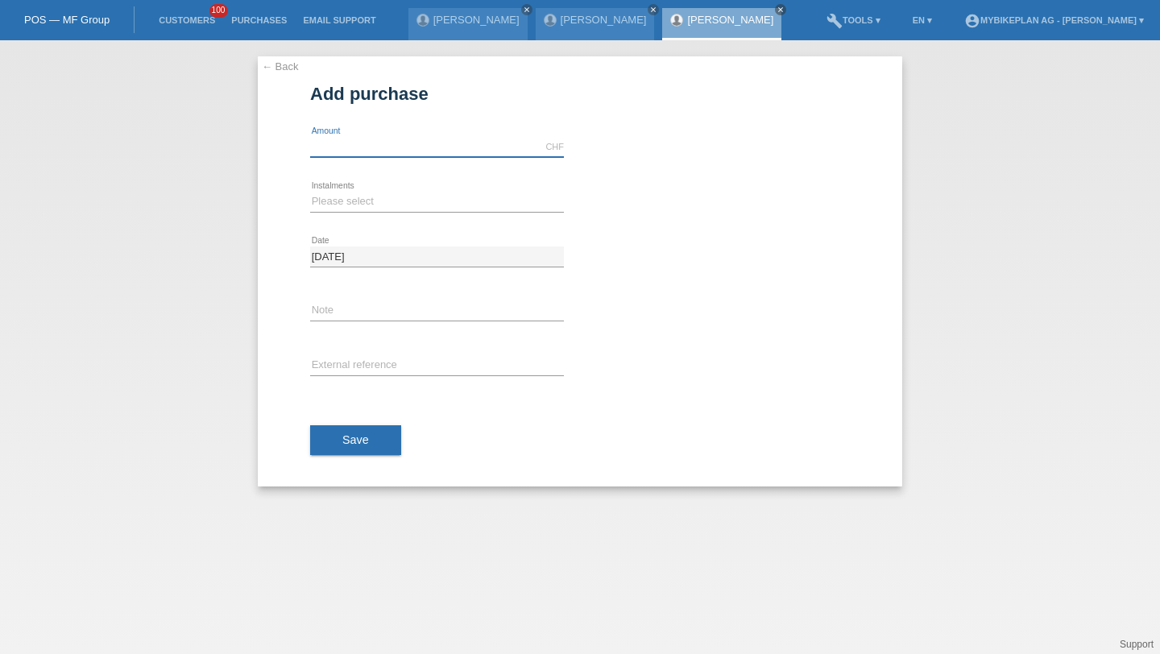
click at [354, 139] on input "text" at bounding box center [437, 147] width 254 height 20
type input "6999.00"
click at [316, 201] on select "Please select 6 instalments 12 instalments 18 instalments 24 instalments 36 ins…" at bounding box center [437, 201] width 254 height 19
select select "487"
click at [310, 192] on select "Please select 6 instalments 12 instalments 18 instalments 24 instalments 36 ins…" at bounding box center [437, 201] width 254 height 19
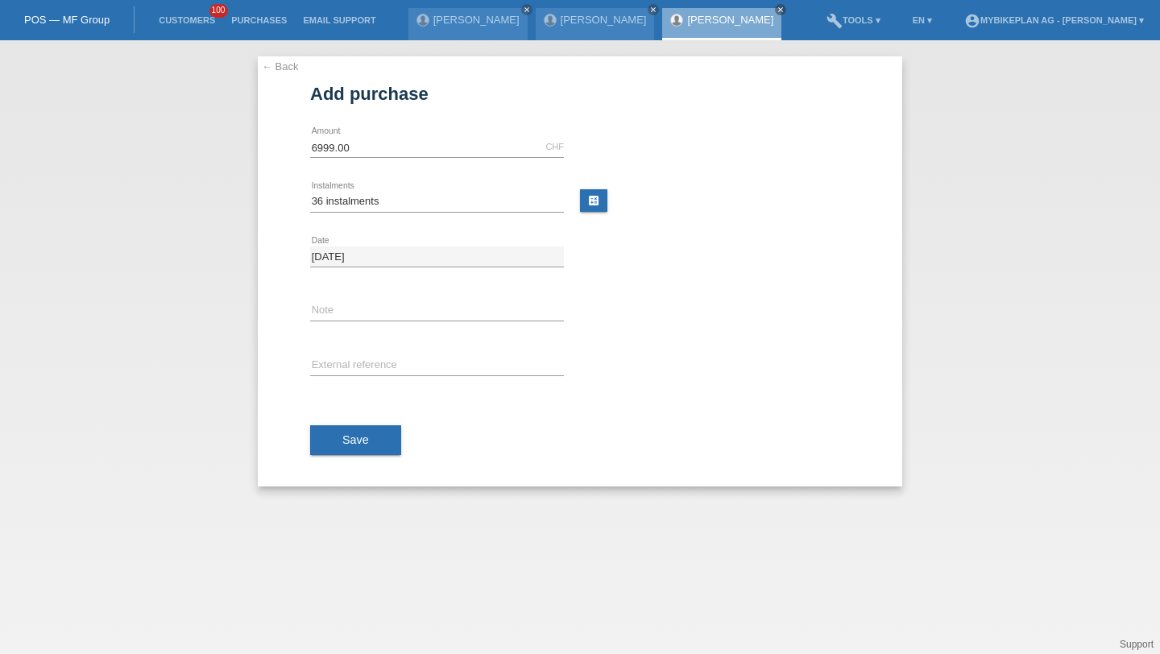
click at [351, 377] on div "error External reference" at bounding box center [437, 366] width 254 height 55
click at [353, 367] on input "text" at bounding box center [437, 366] width 254 height 20
paste input "42792890266"
type input "42792890266"
click at [341, 433] on button "Save" at bounding box center [355, 440] width 91 height 31
